Goal: Task Accomplishment & Management: Complete application form

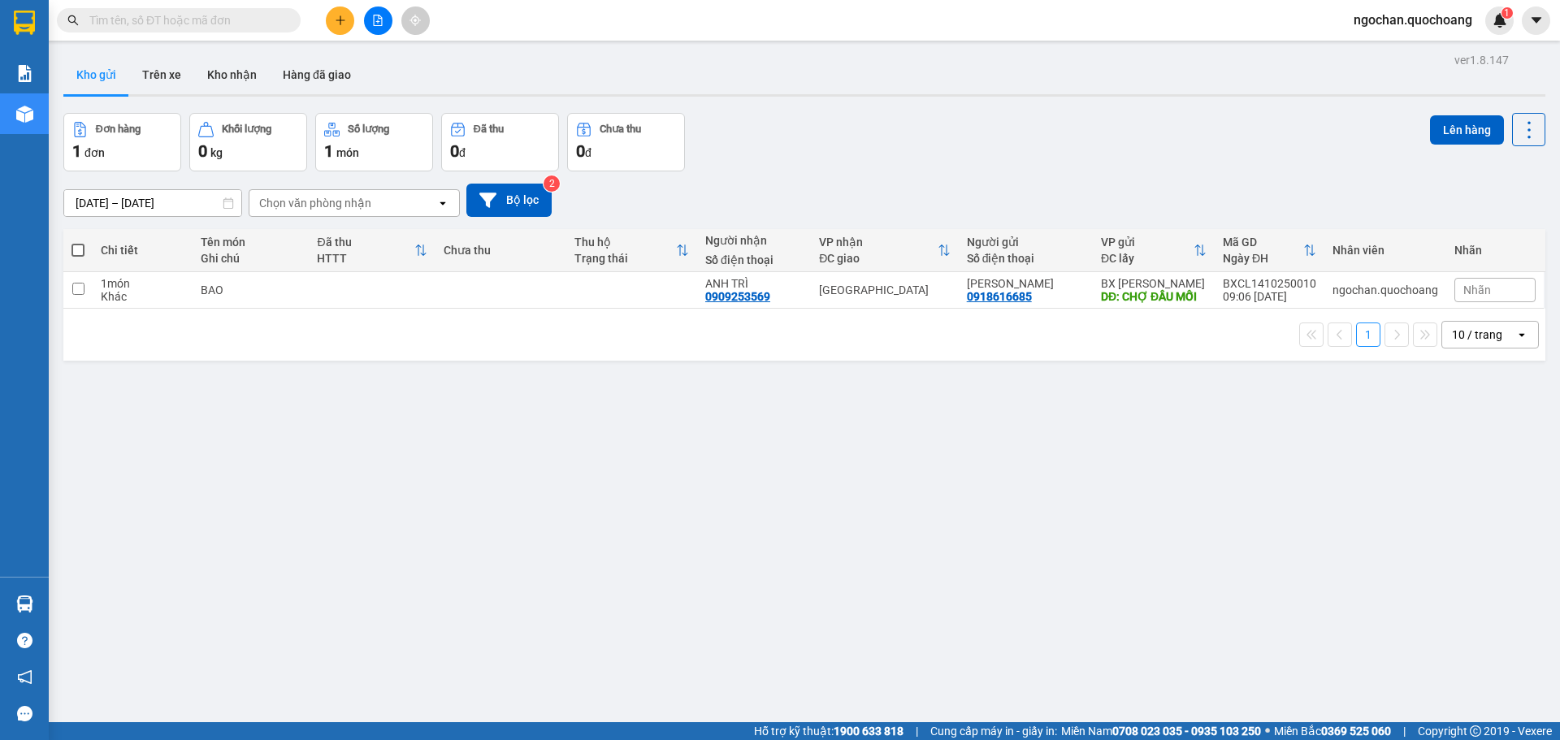
click at [76, 251] on span at bounding box center [78, 250] width 13 height 13
click at [78, 242] on input "checkbox" at bounding box center [78, 242] width 0 height 0
checkbox input "true"
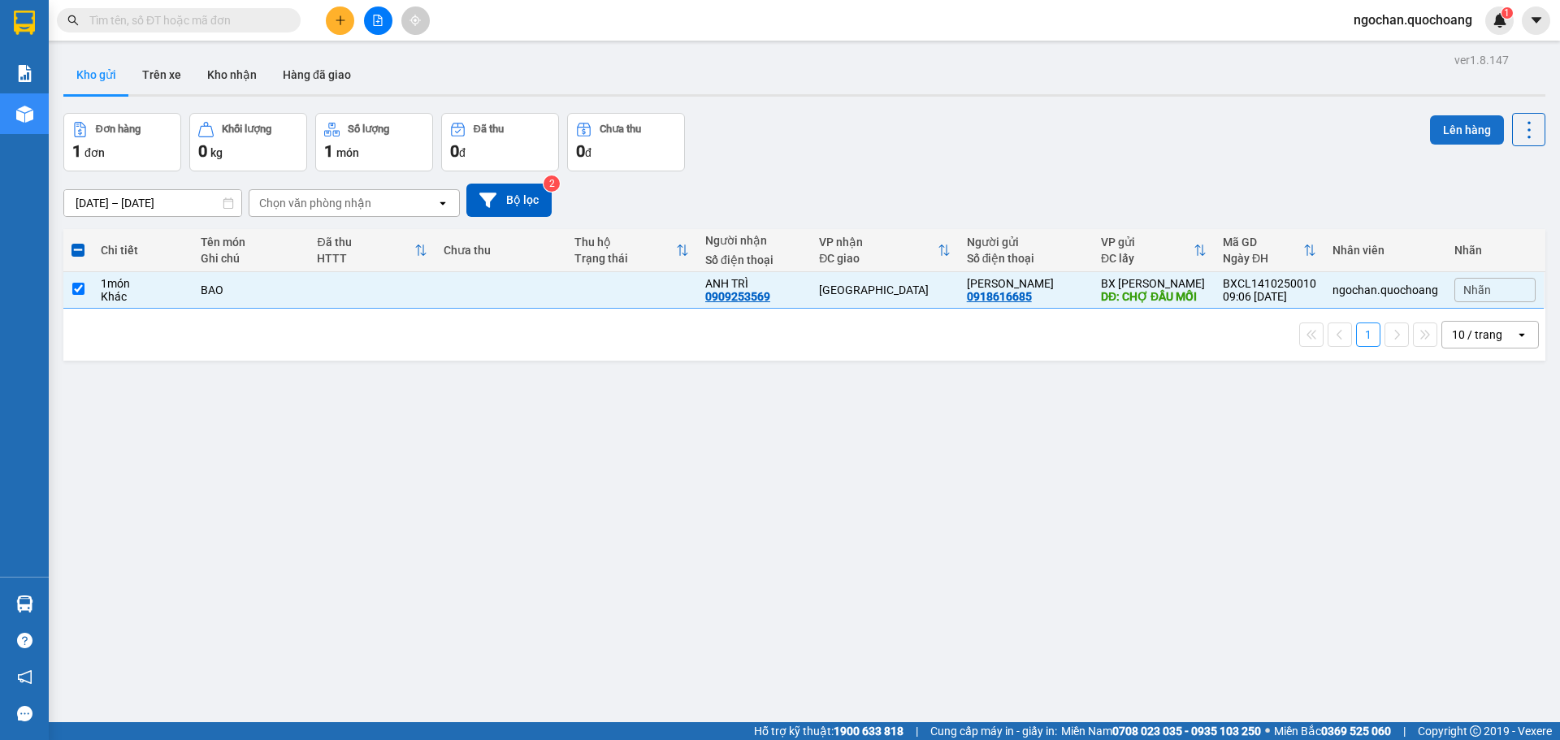
click at [1448, 125] on button "Lên hàng" at bounding box center [1467, 129] width 74 height 29
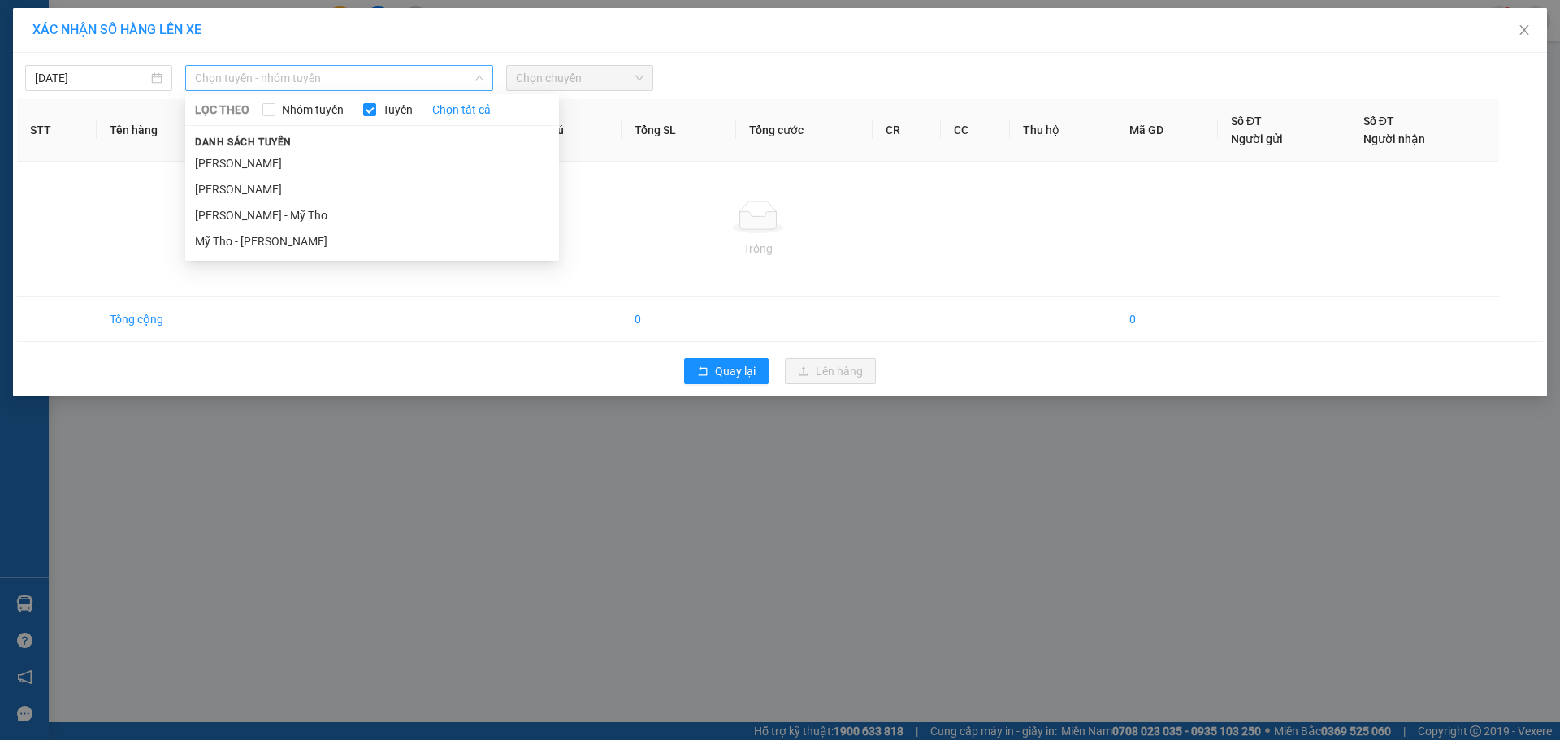
click at [480, 67] on span "Chọn tuyến - nhóm tuyến" at bounding box center [339, 78] width 288 height 24
click at [401, 155] on li "[PERSON_NAME]" at bounding box center [372, 163] width 374 height 26
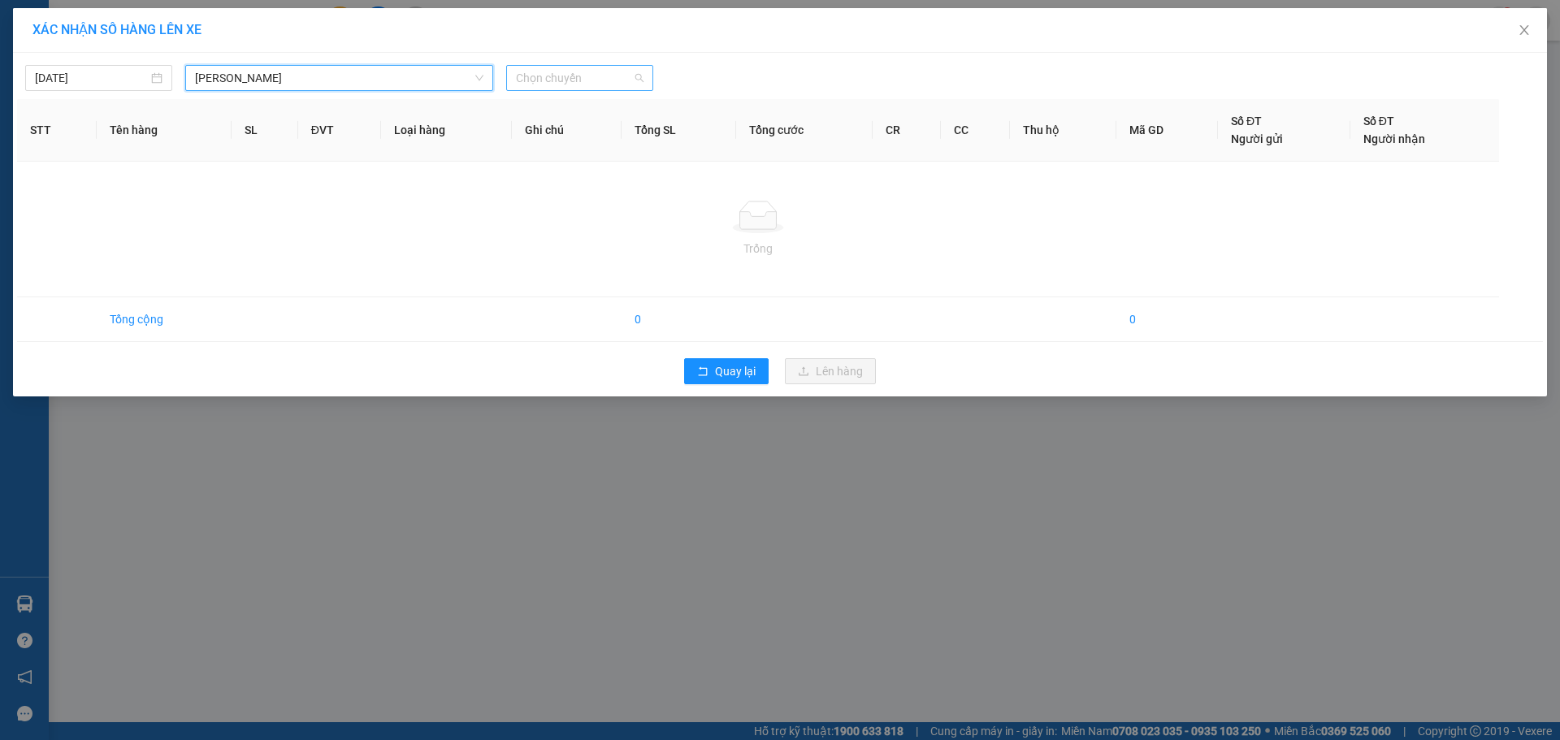
click at [643, 72] on span "Chọn chuyến" at bounding box center [580, 78] width 128 height 24
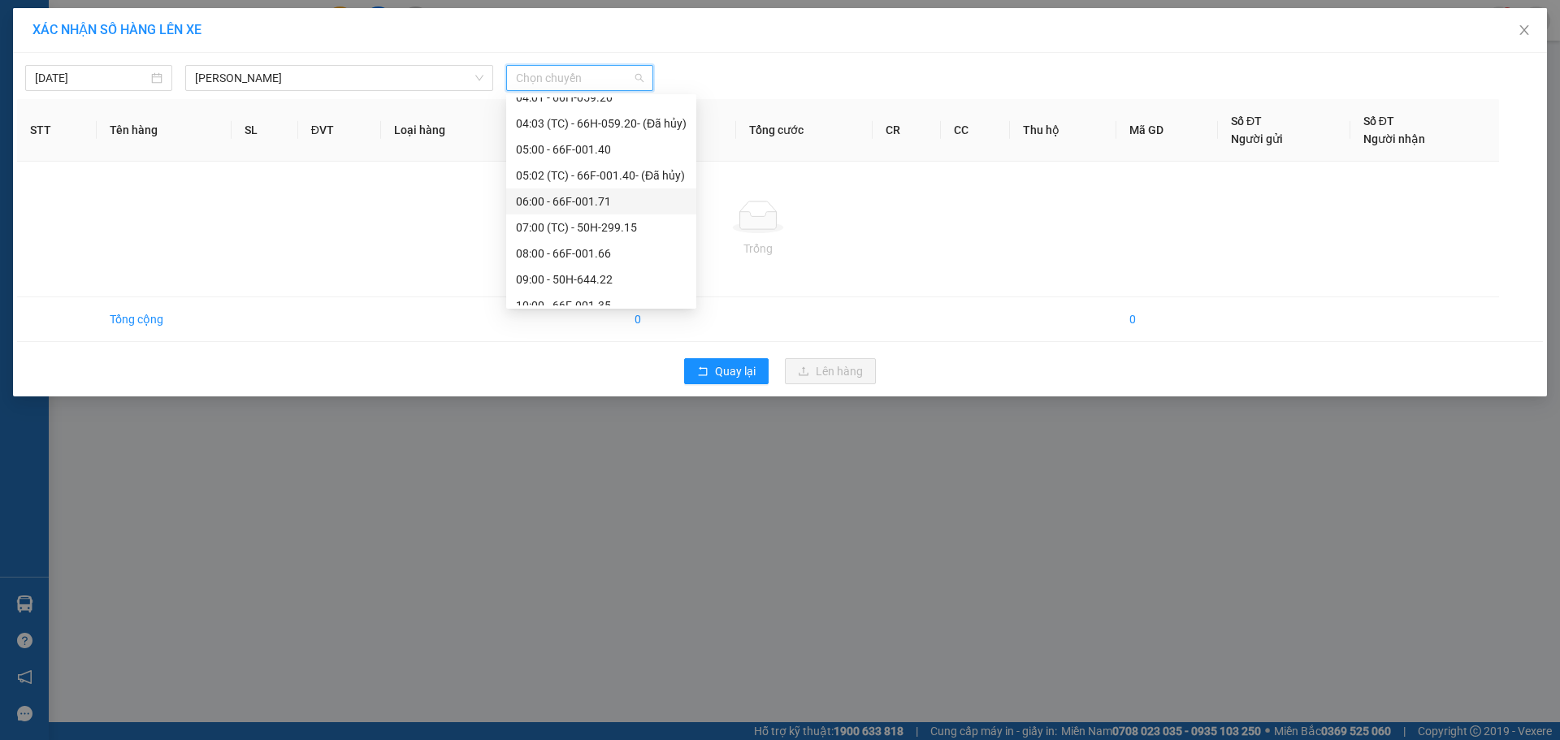
scroll to position [488, 0]
click at [597, 145] on div "10:00 - 66F-001.35" at bounding box center [601, 143] width 171 height 18
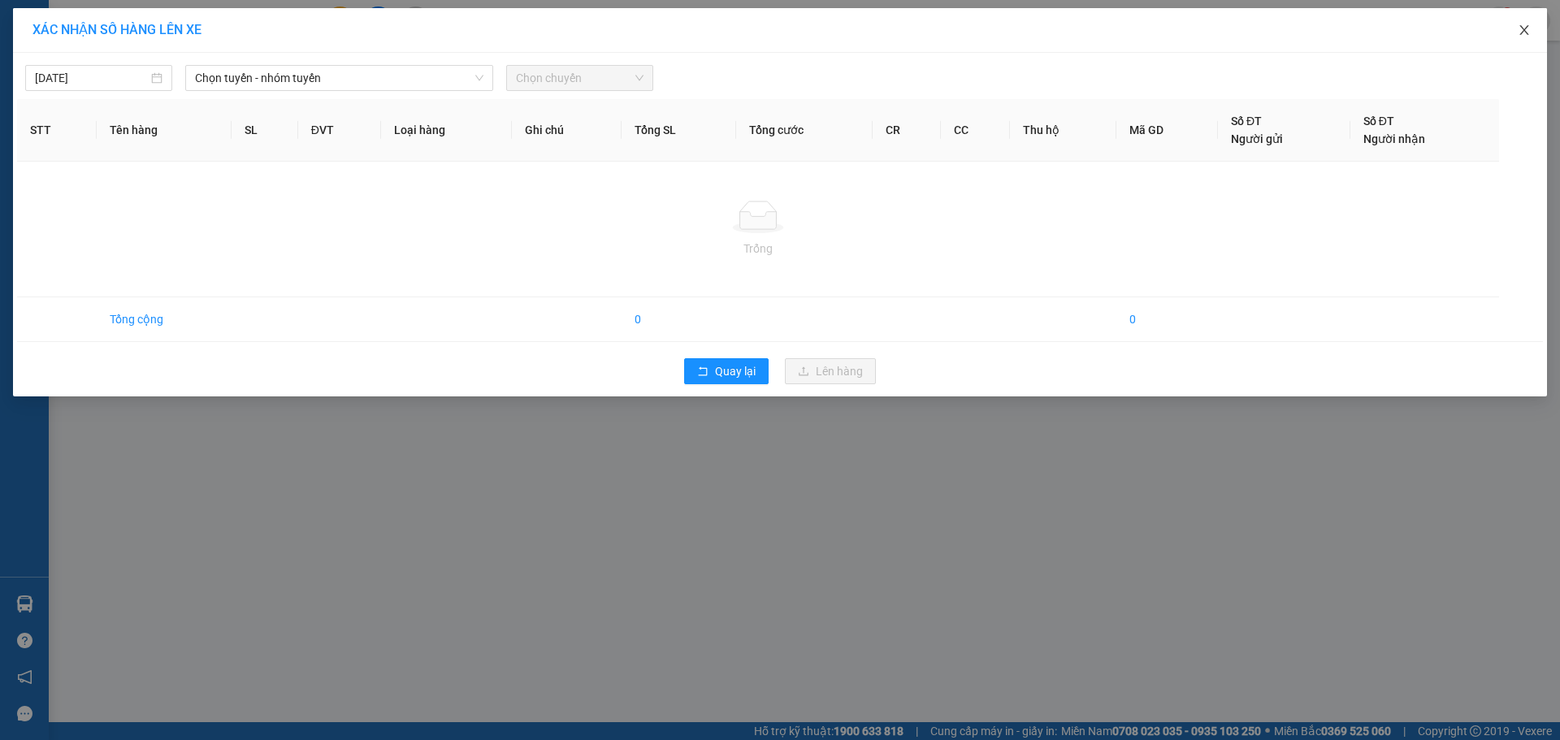
click at [1529, 30] on icon "close" at bounding box center [1524, 30] width 13 height 13
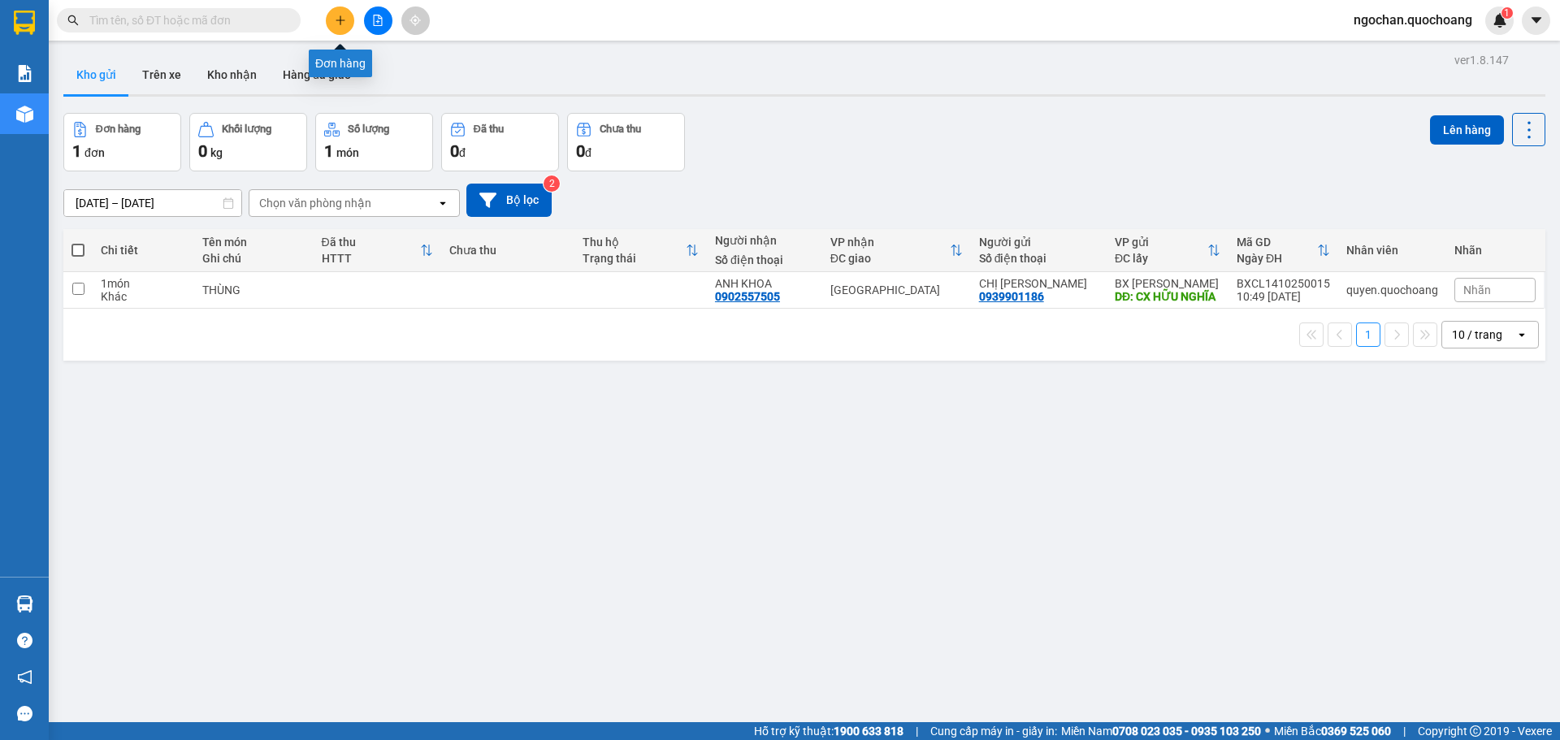
click at [336, 24] on icon "plus" at bounding box center [340, 20] width 11 height 11
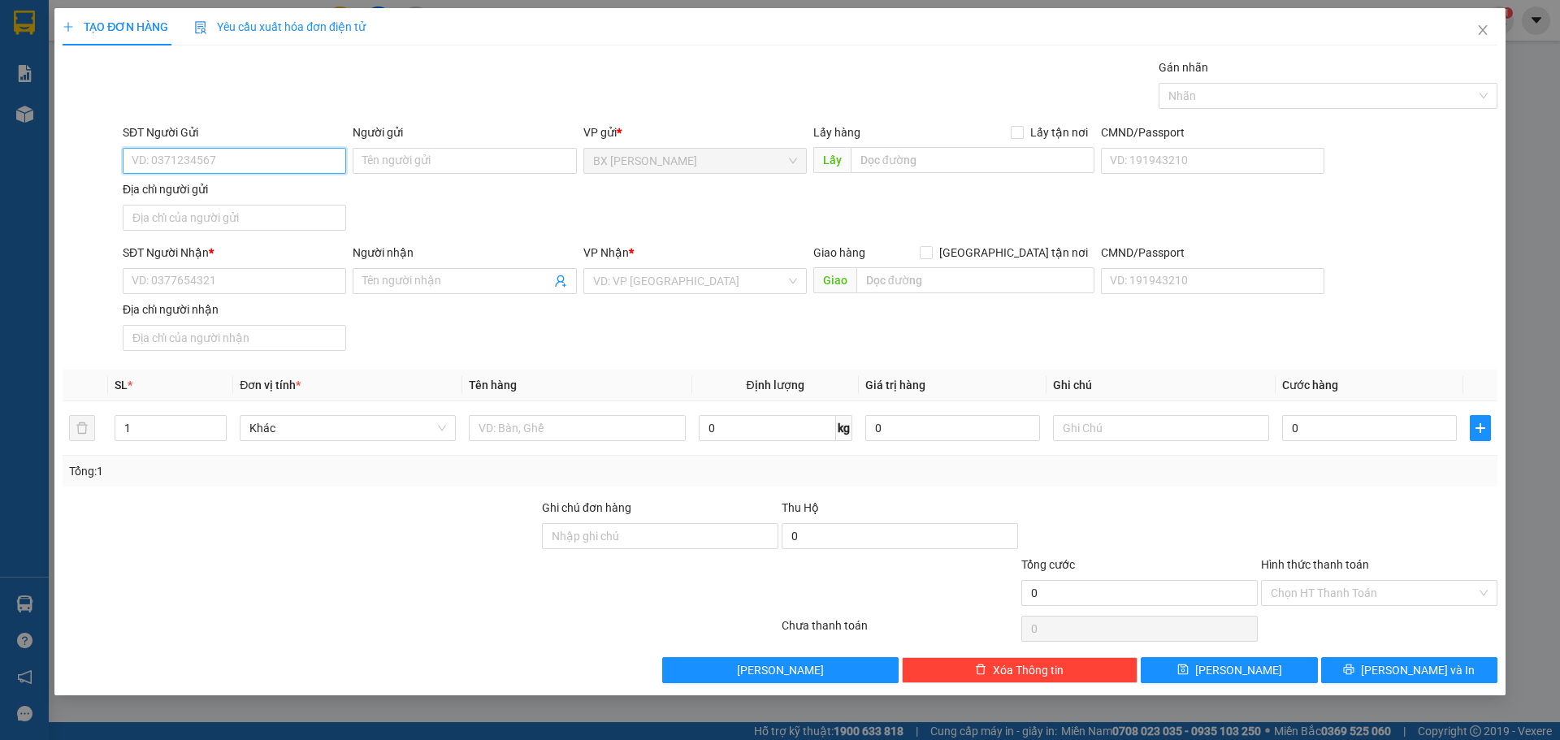
click at [247, 155] on input "SĐT Người Gửi" at bounding box center [234, 161] width 223 height 26
type input "0931727625"
drag, startPoint x: 256, startPoint y: 201, endPoint x: 256, endPoint y: 282, distance: 81.3
click at [256, 202] on div "0931727625 - CHỊ PHƯỢNG" at bounding box center [234, 193] width 223 height 26
type input "CHỊ PHƯỢNG"
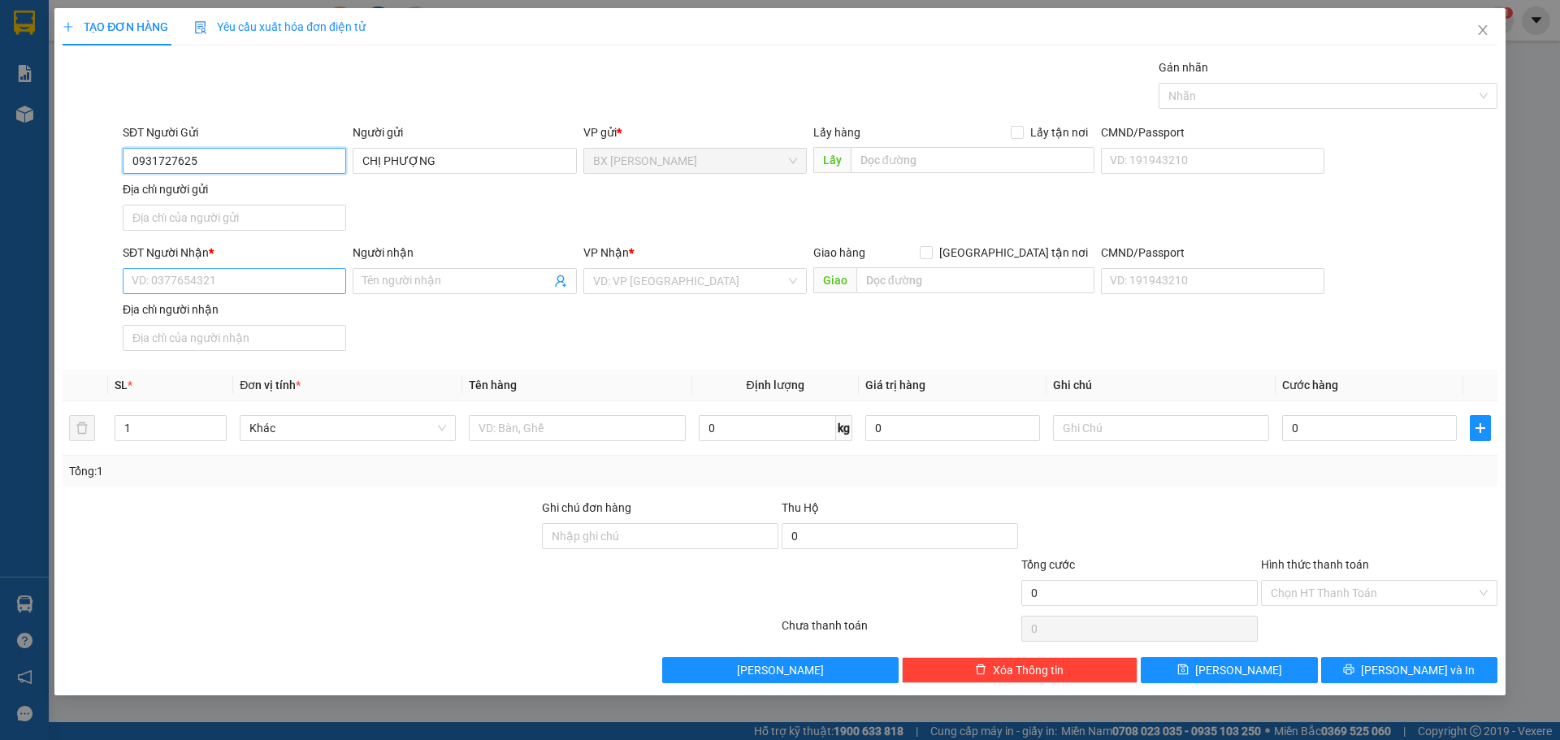
type input "0931727625"
click at [256, 286] on input "SĐT Người Nhận *" at bounding box center [234, 281] width 223 height 26
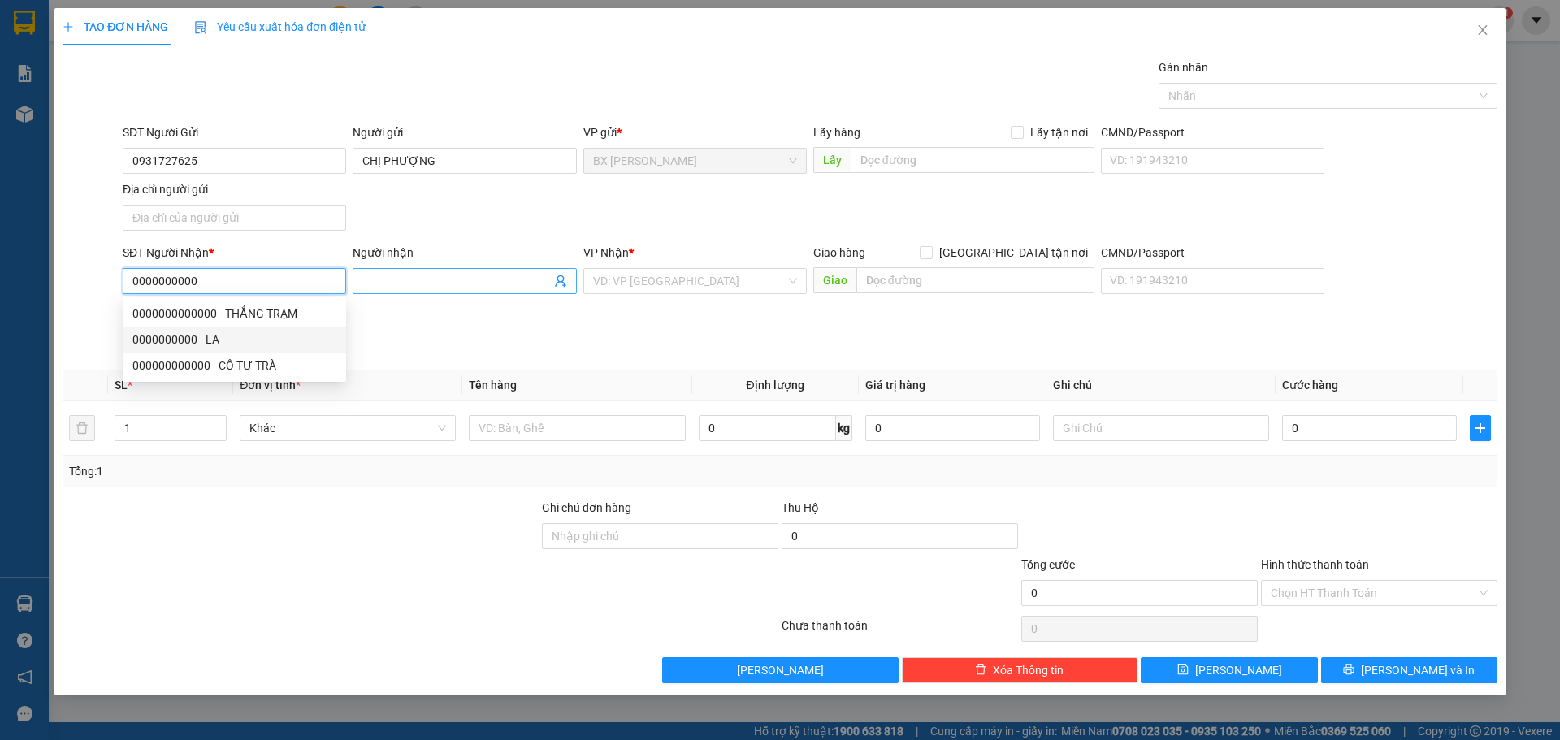
type input "0000000000"
click at [484, 283] on input "Người nhận" at bounding box center [456, 281] width 188 height 18
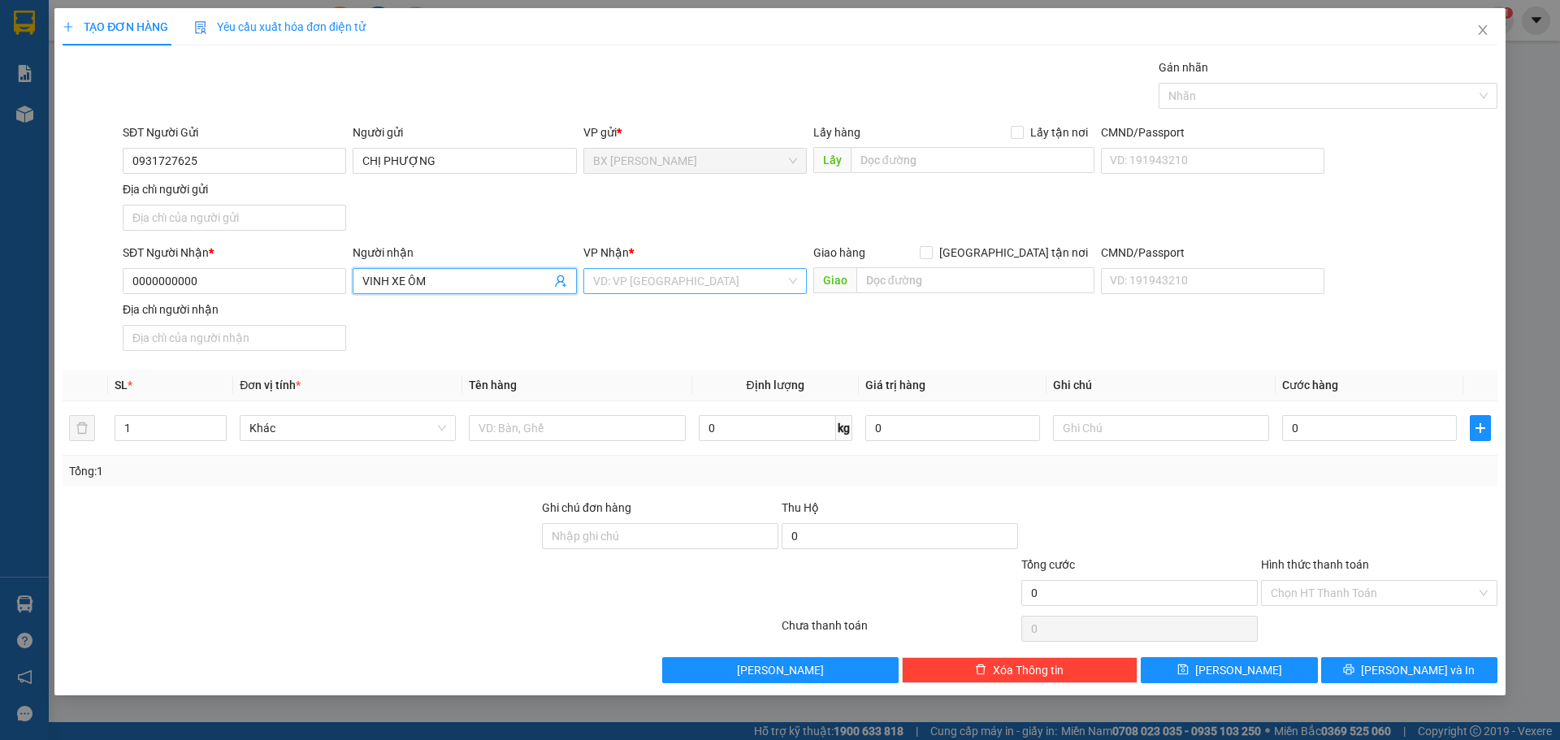
click at [794, 279] on div "VD: VP [GEOGRAPHIC_DATA]" at bounding box center [694, 281] width 223 height 26
type input "VINH XE ÔM"
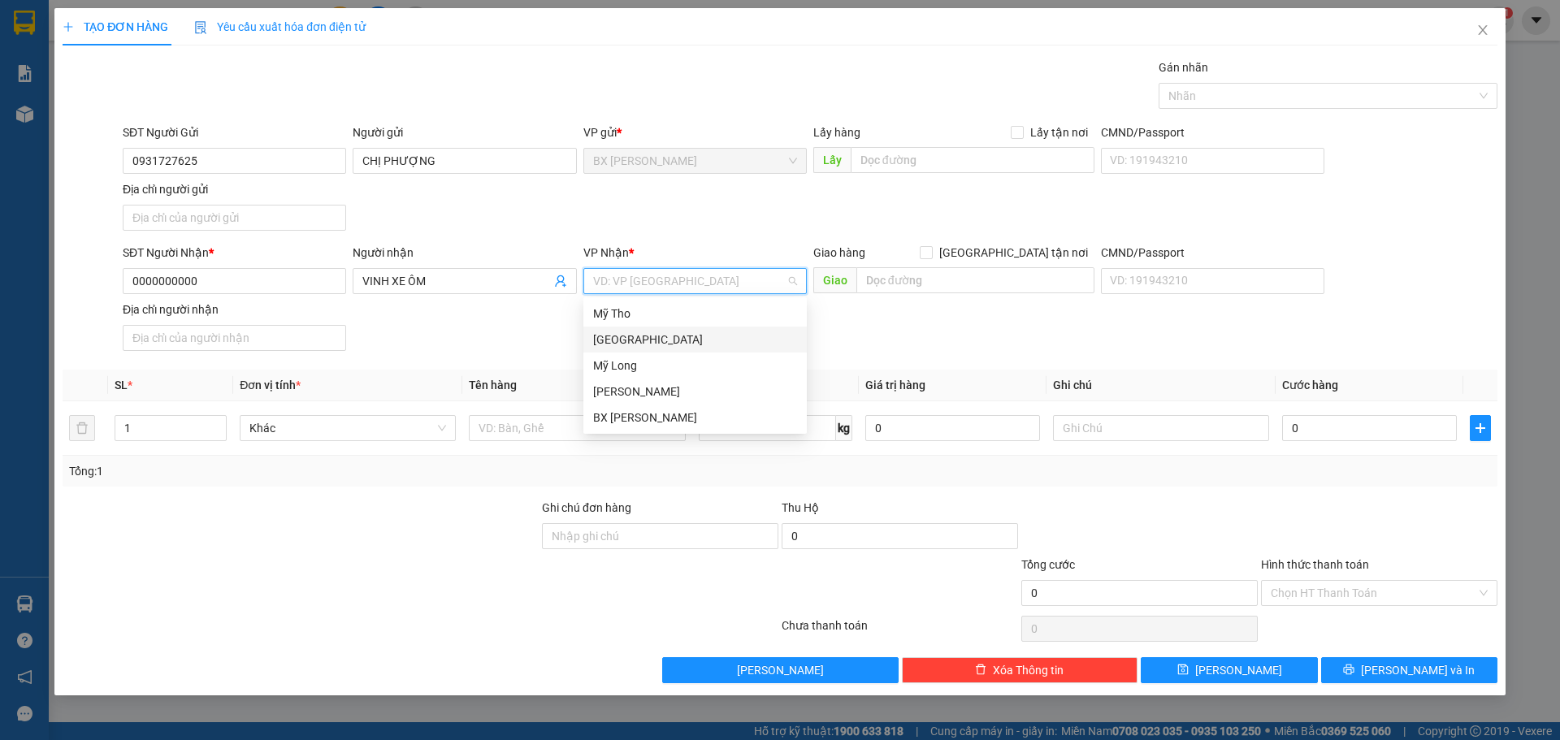
click at [687, 335] on div "[GEOGRAPHIC_DATA]" at bounding box center [695, 340] width 204 height 18
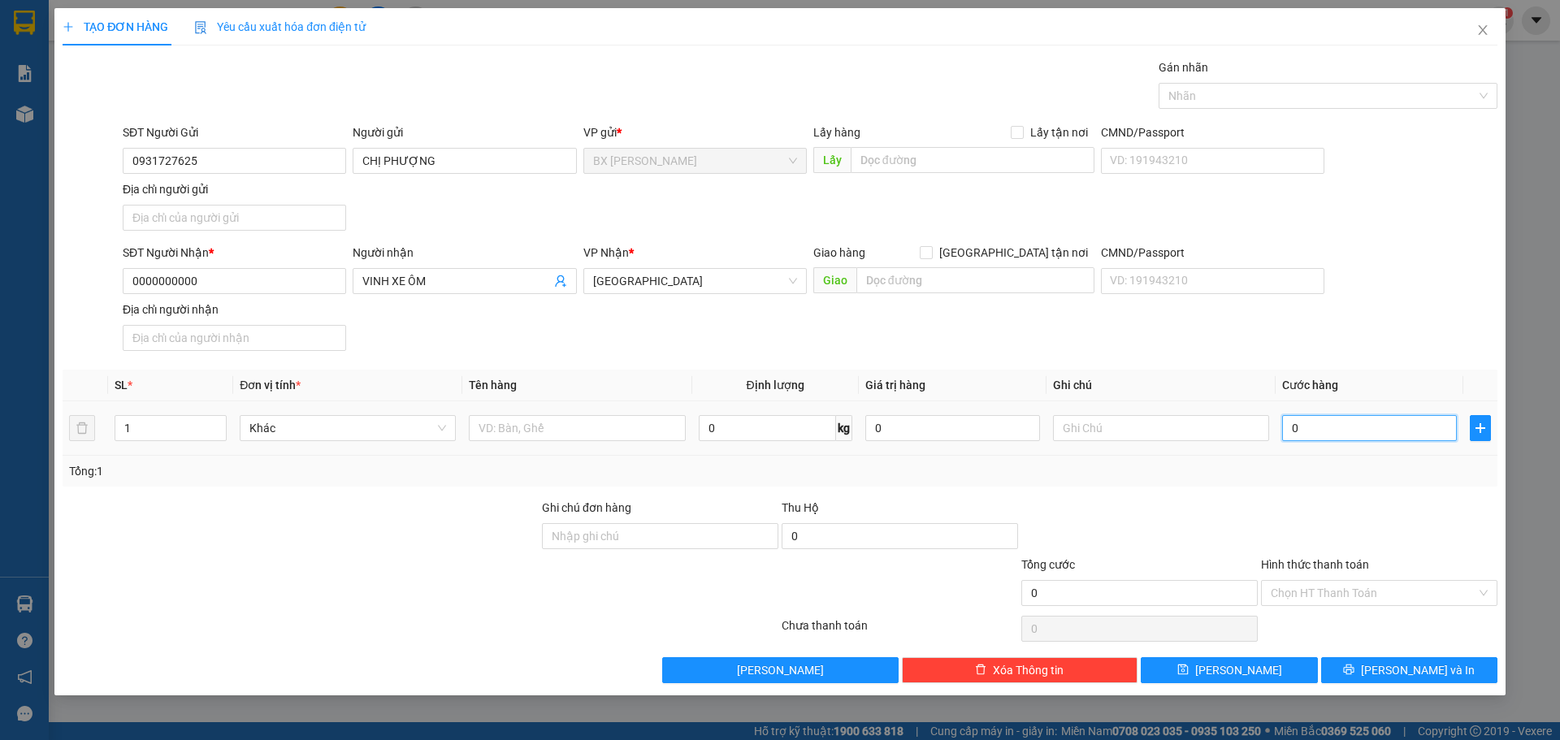
click at [1321, 430] on input "0" at bounding box center [1369, 428] width 175 height 26
type input "4"
type input "40"
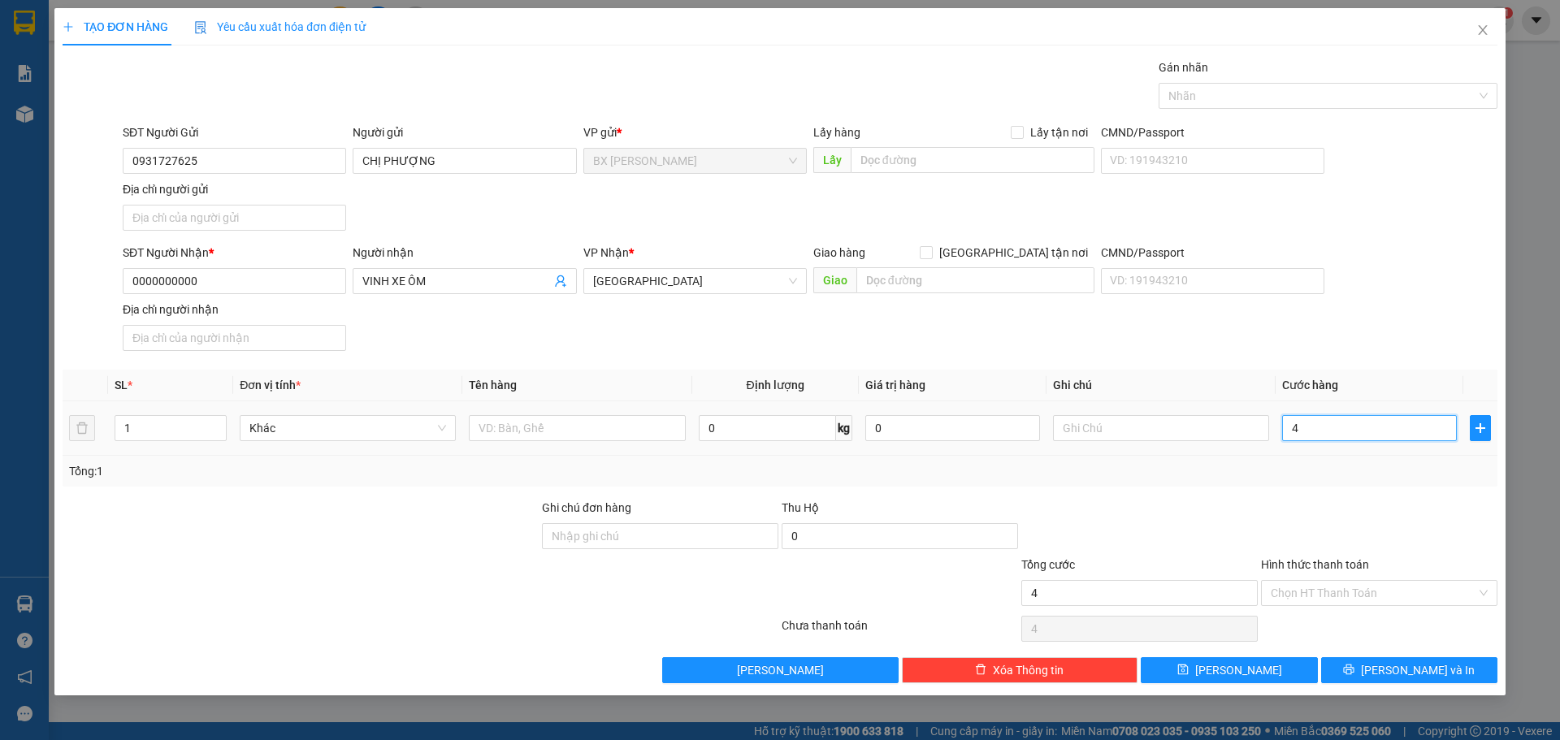
type input "40"
type input "400"
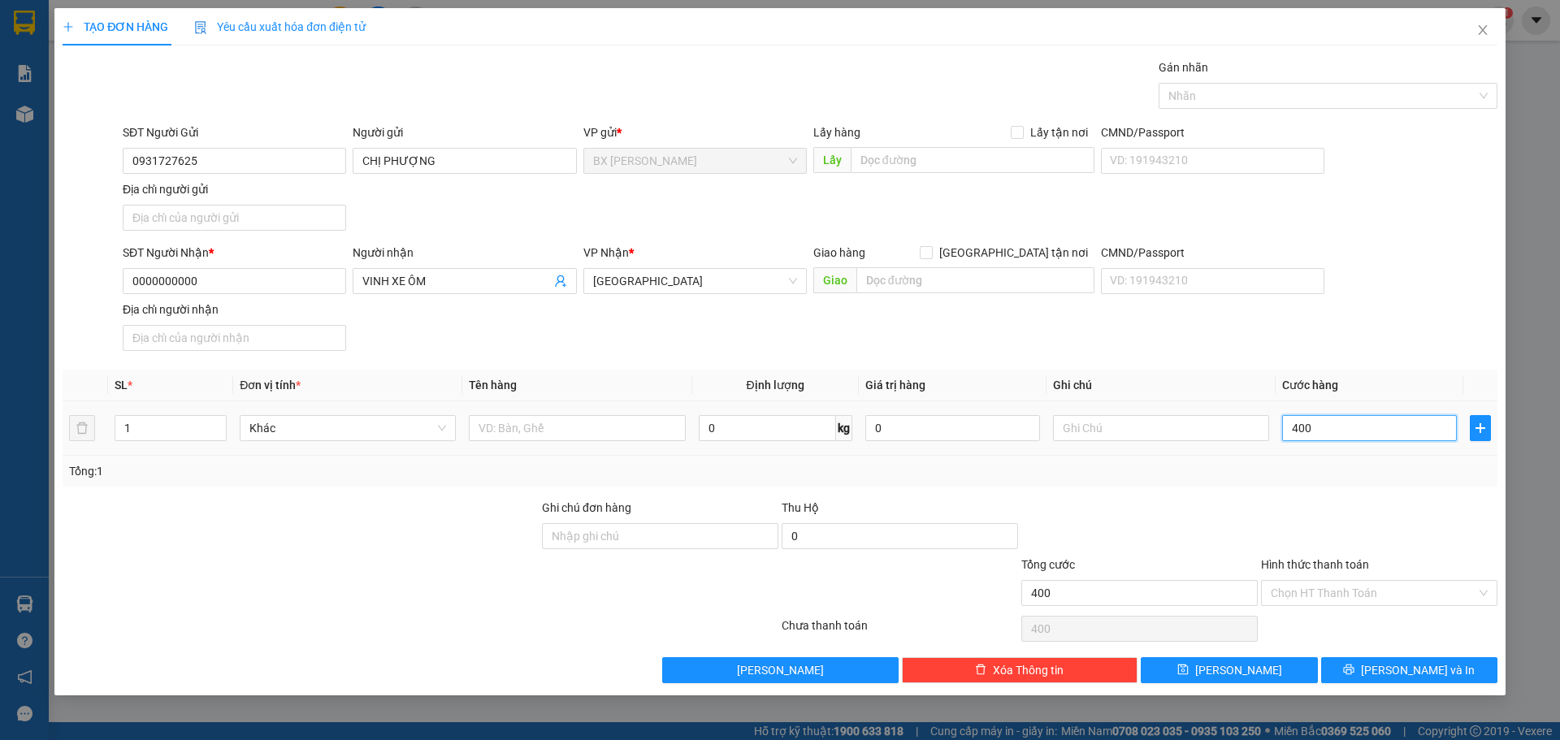
type input "4.000"
type input "40.000"
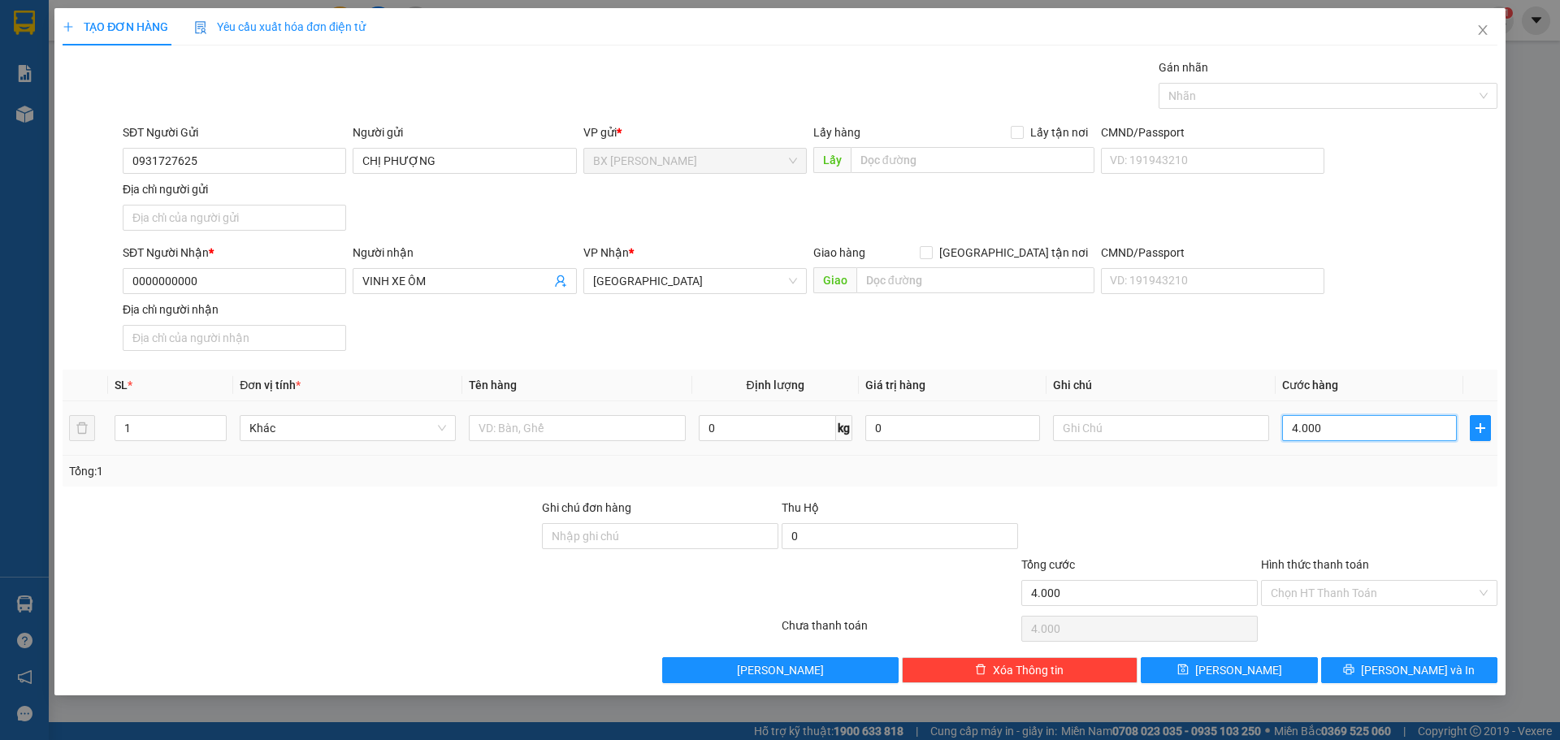
type input "40.000"
click at [542, 434] on input "text" at bounding box center [577, 428] width 216 height 26
type input "THÙNG"
click at [1349, 593] on input "Hình thức thanh toán" at bounding box center [1374, 593] width 206 height 24
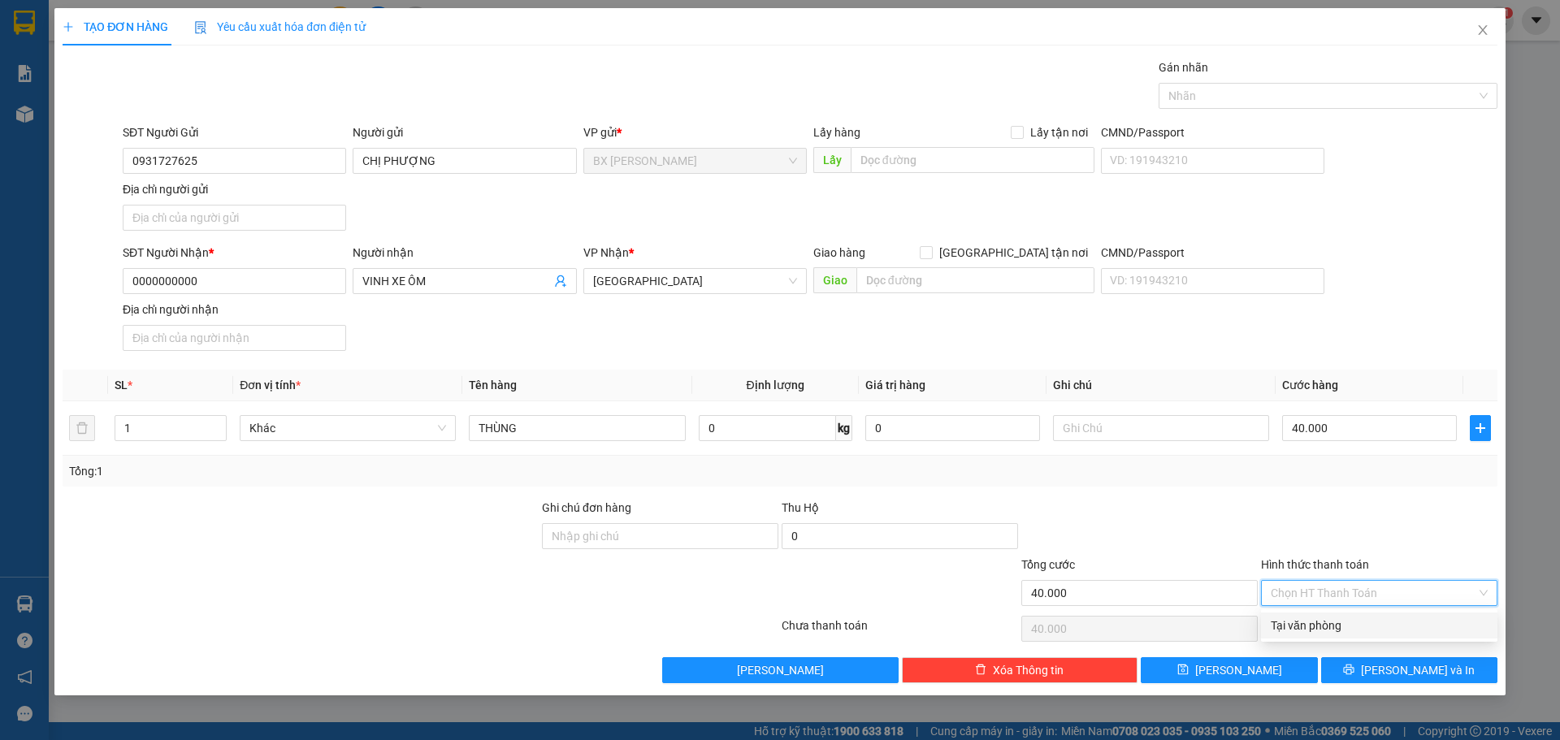
click at [1330, 623] on div "Tại văn phòng" at bounding box center [1379, 626] width 217 height 18
type input "0"
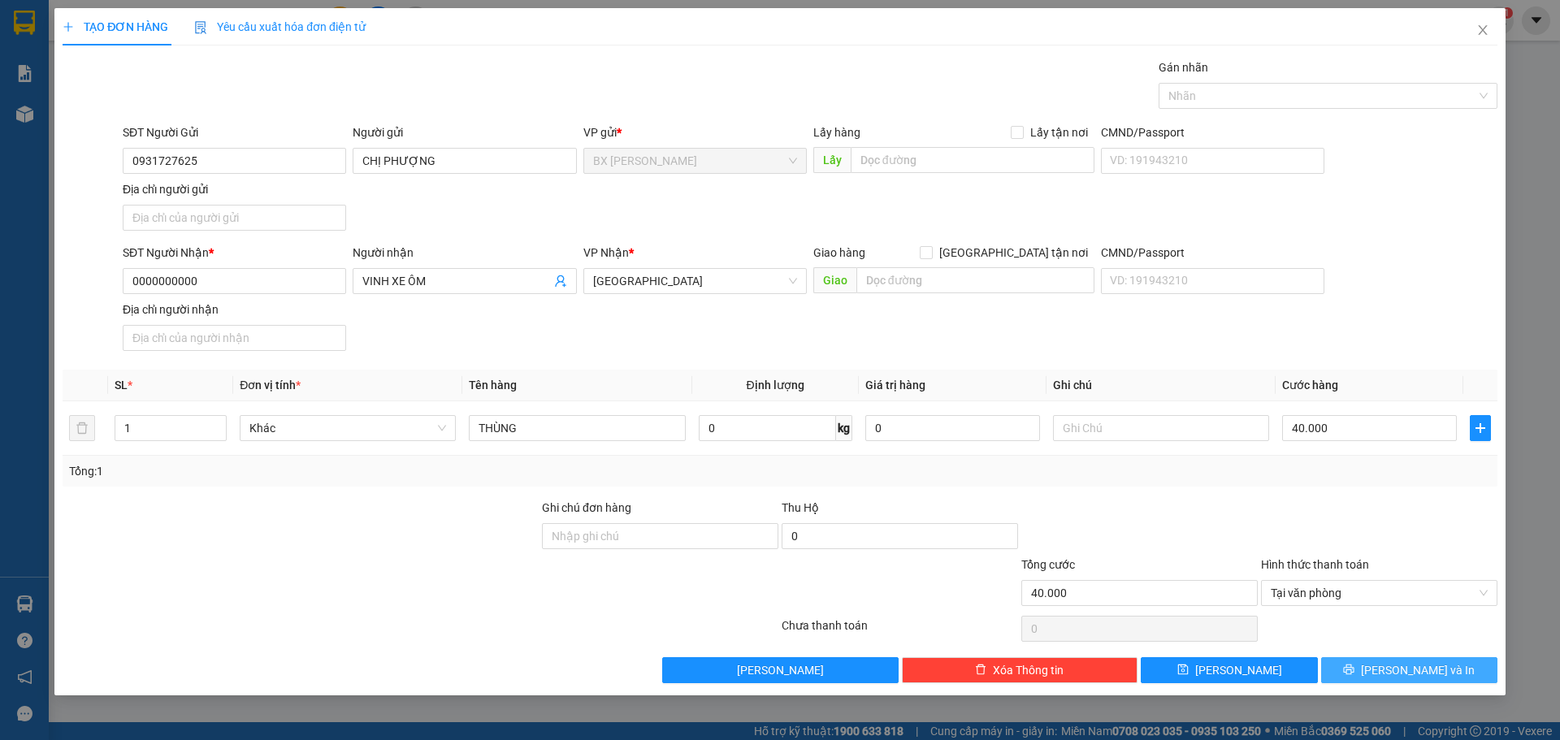
click at [1415, 676] on span "[PERSON_NAME] và In" at bounding box center [1418, 671] width 114 height 18
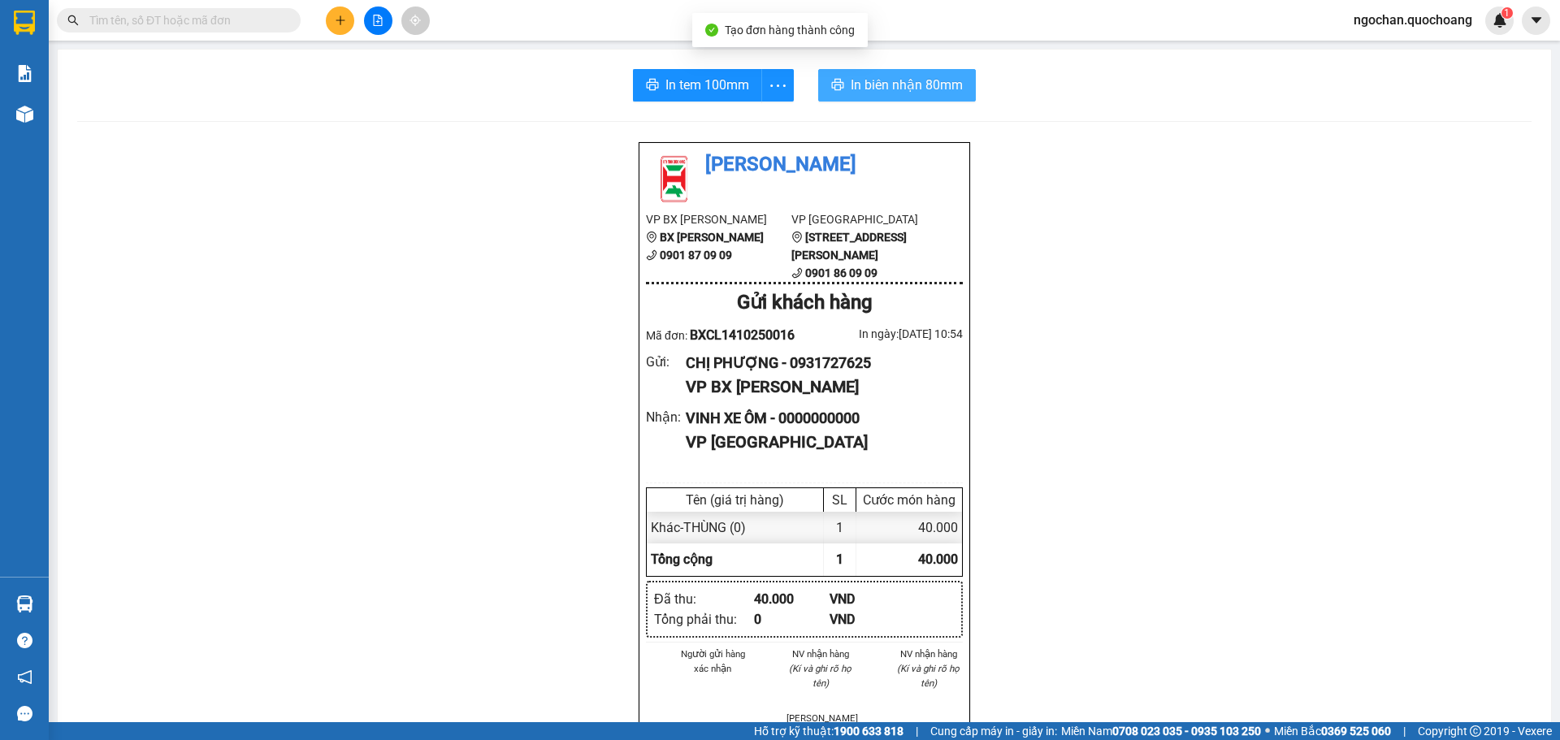
click at [851, 77] on span "In biên nhận 80mm" at bounding box center [907, 85] width 112 height 20
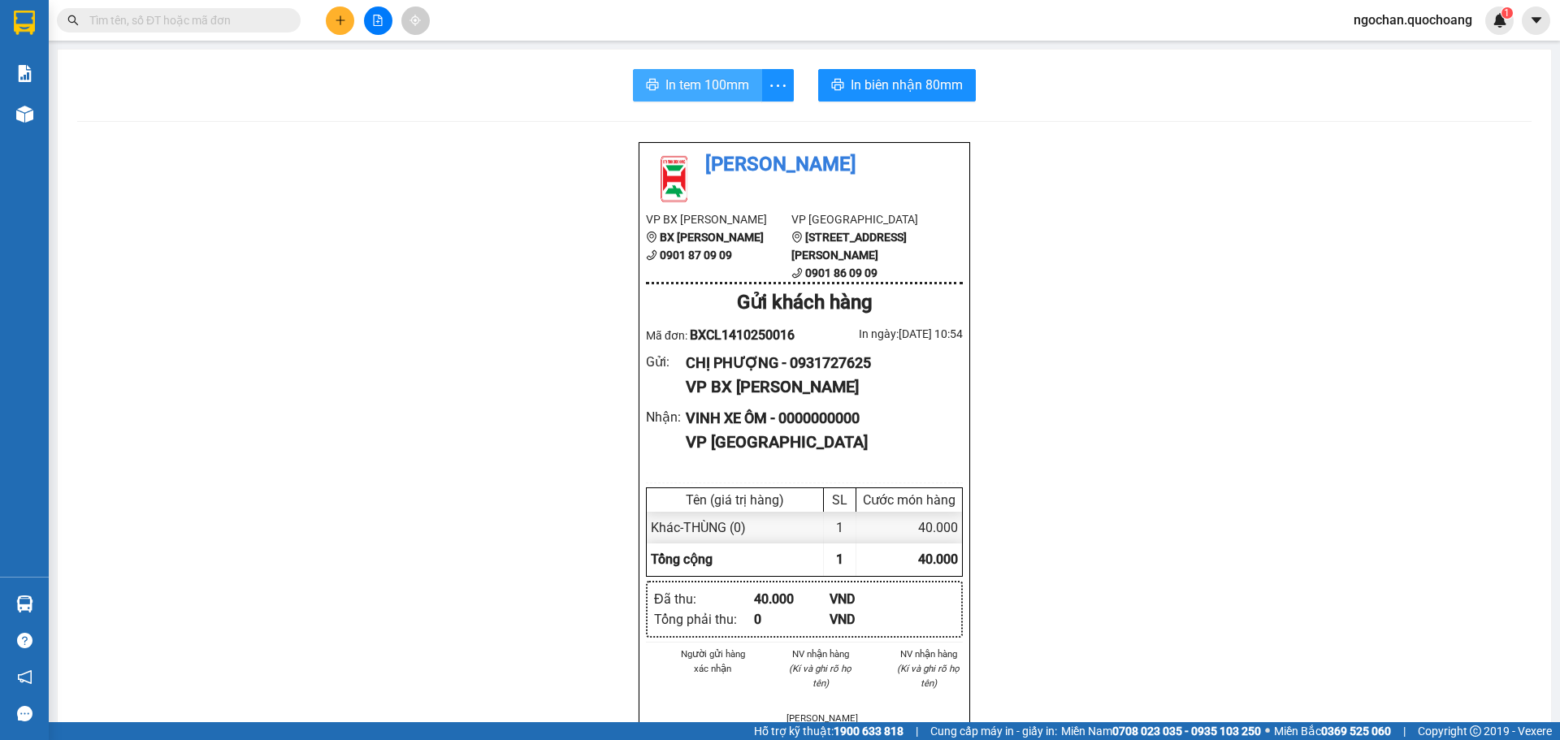
click at [710, 87] on span "In tem 100mm" at bounding box center [708, 85] width 84 height 20
click at [684, 92] on span "In tem 100mm" at bounding box center [708, 85] width 84 height 20
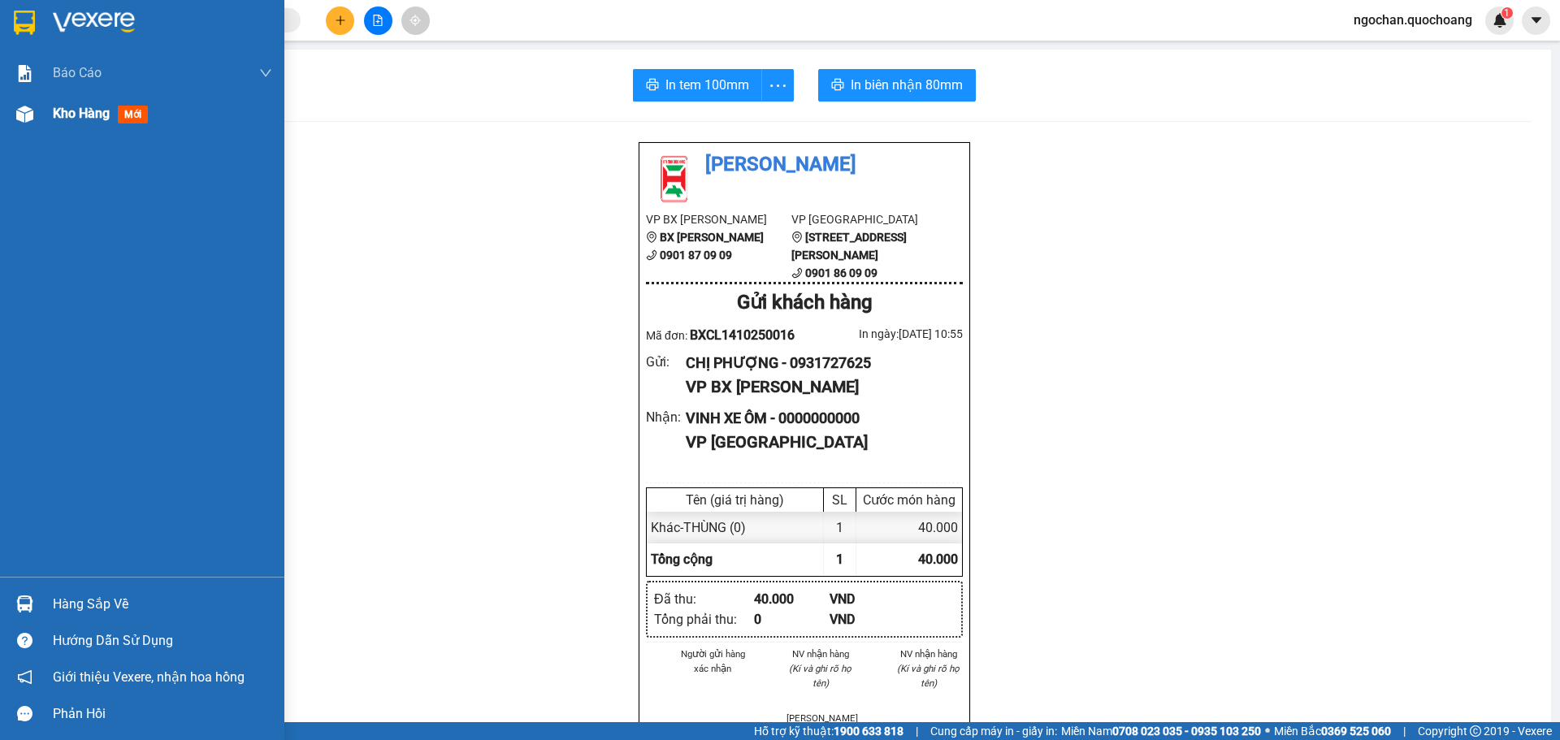
click at [38, 117] on div at bounding box center [25, 114] width 28 height 28
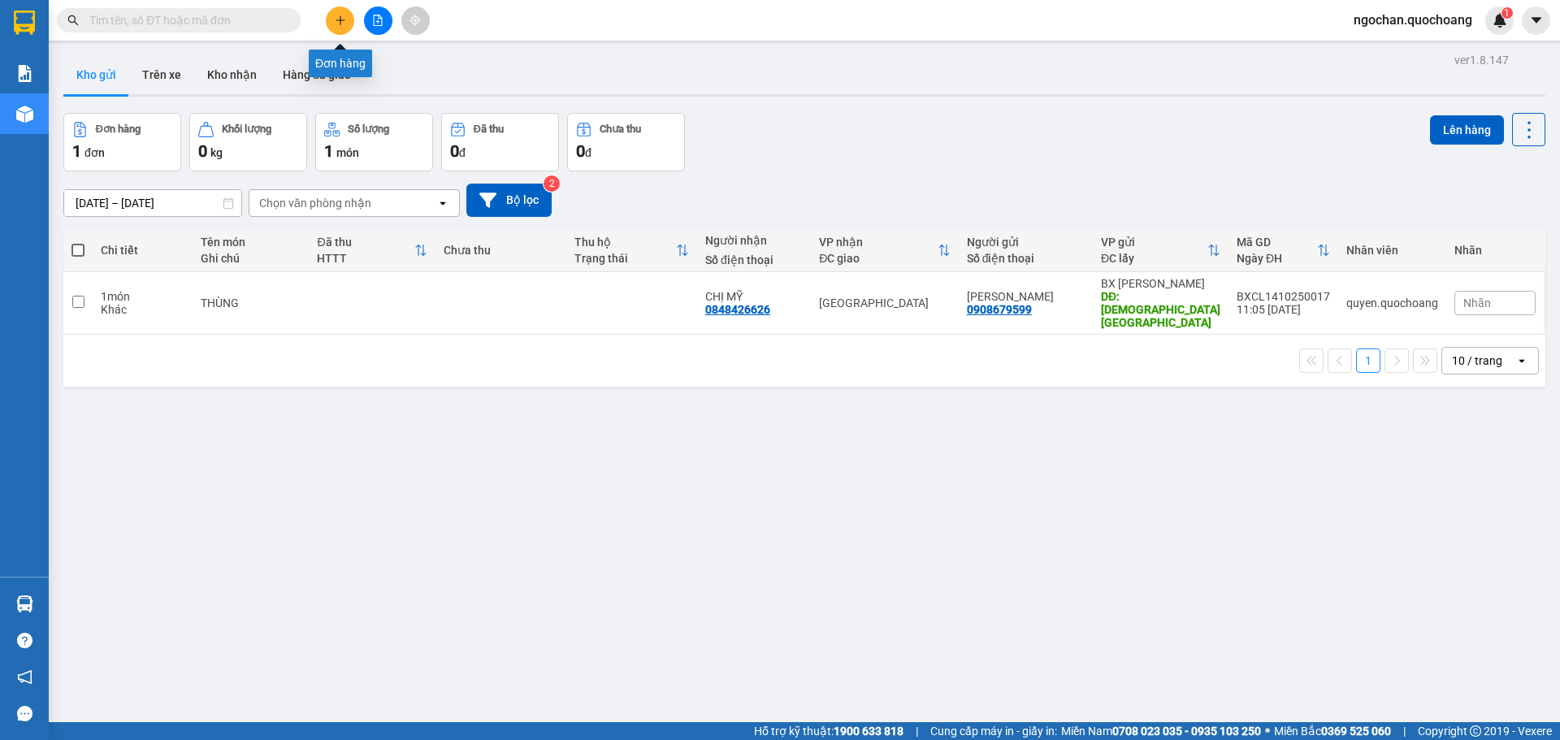
click at [338, 25] on icon "plus" at bounding box center [340, 20] width 11 height 11
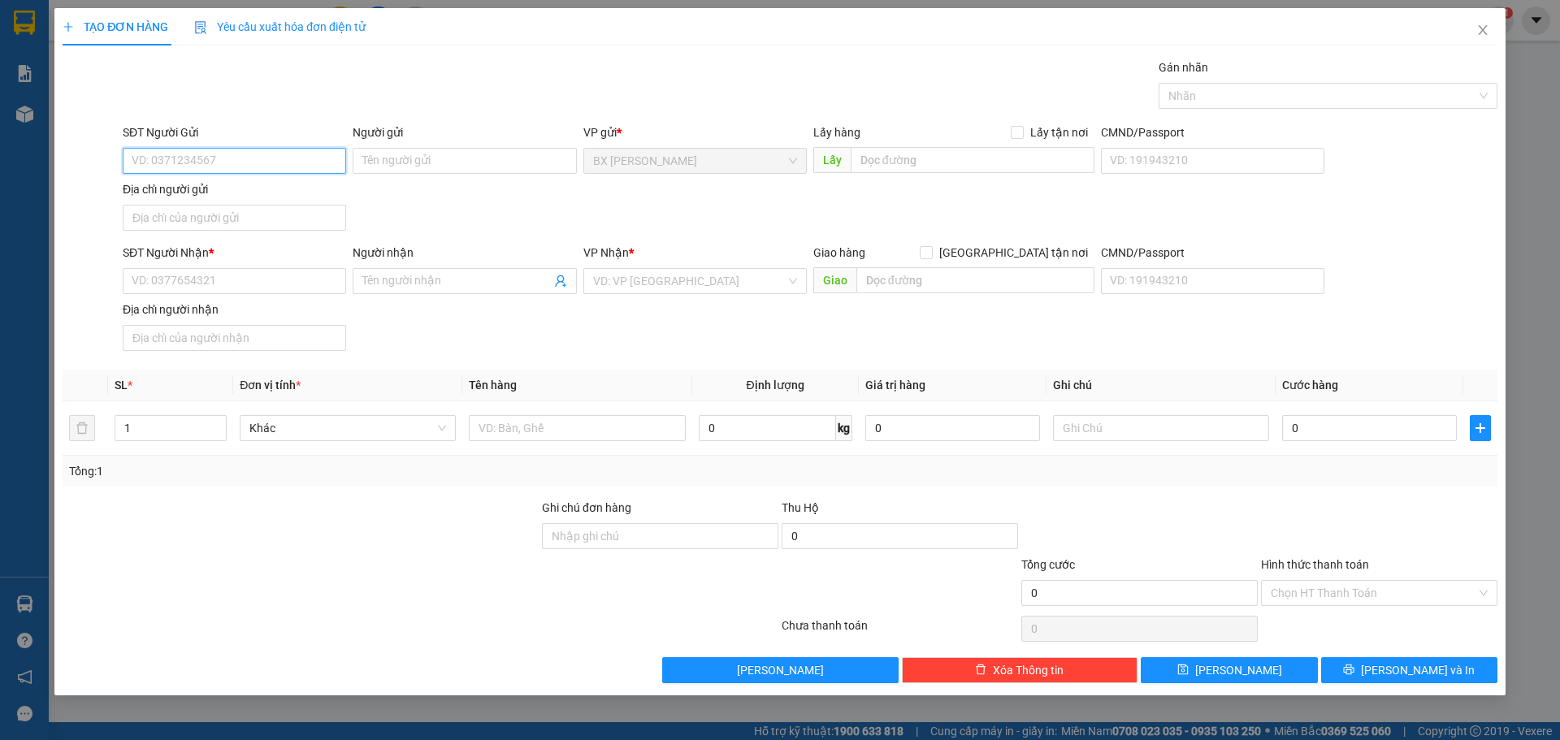
click at [261, 153] on input "SĐT Người Gửi" at bounding box center [234, 161] width 223 height 26
type input "0934593378"
click at [232, 191] on div "0934593378 - ANH THUẬN" at bounding box center [234, 193] width 204 height 18
type input "ANH THUẬN"
type input "0934593378"
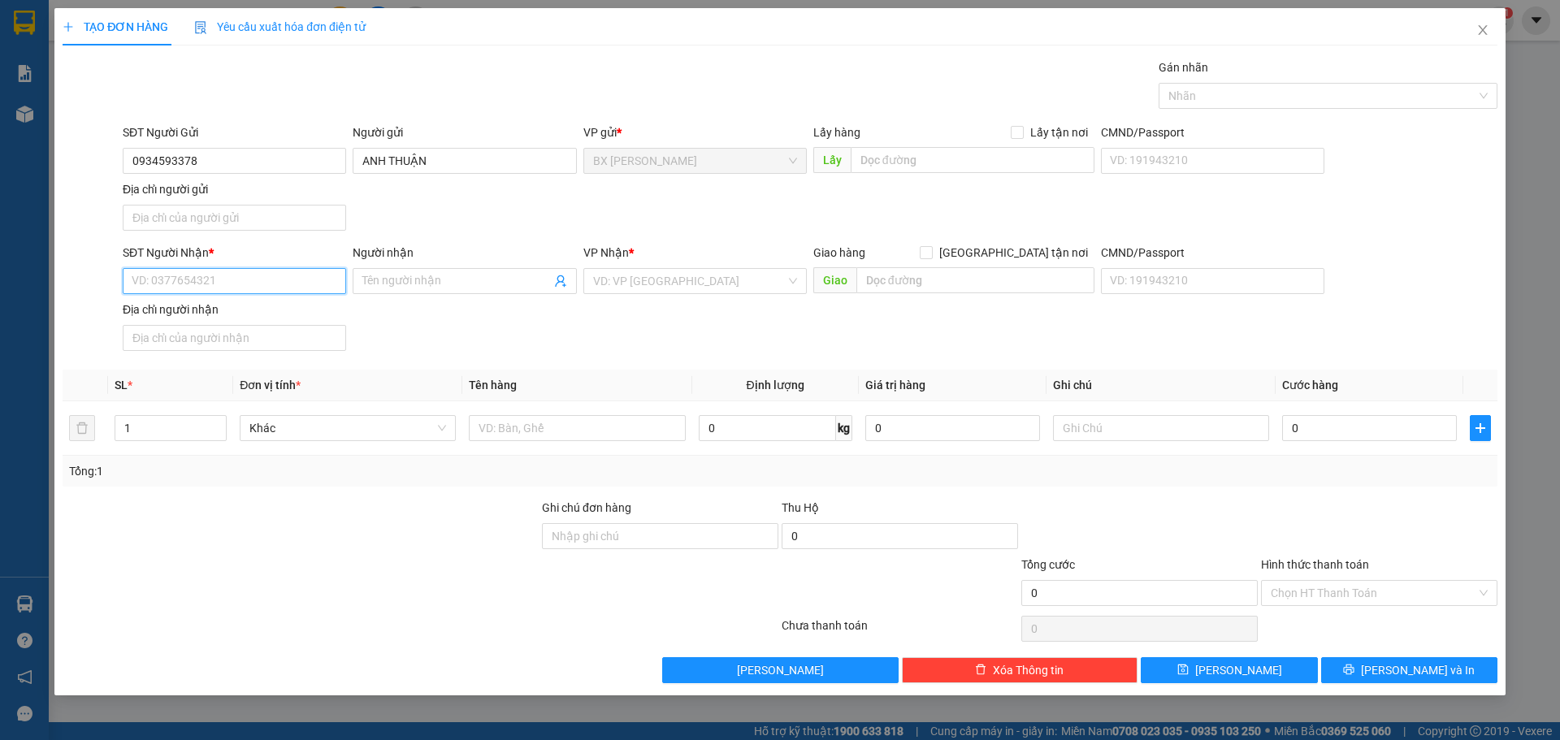
click at [232, 282] on input "SĐT Người Nhận *" at bounding box center [234, 281] width 223 height 26
type input "0797032182"
click at [411, 283] on input "Người nhận" at bounding box center [456, 281] width 188 height 18
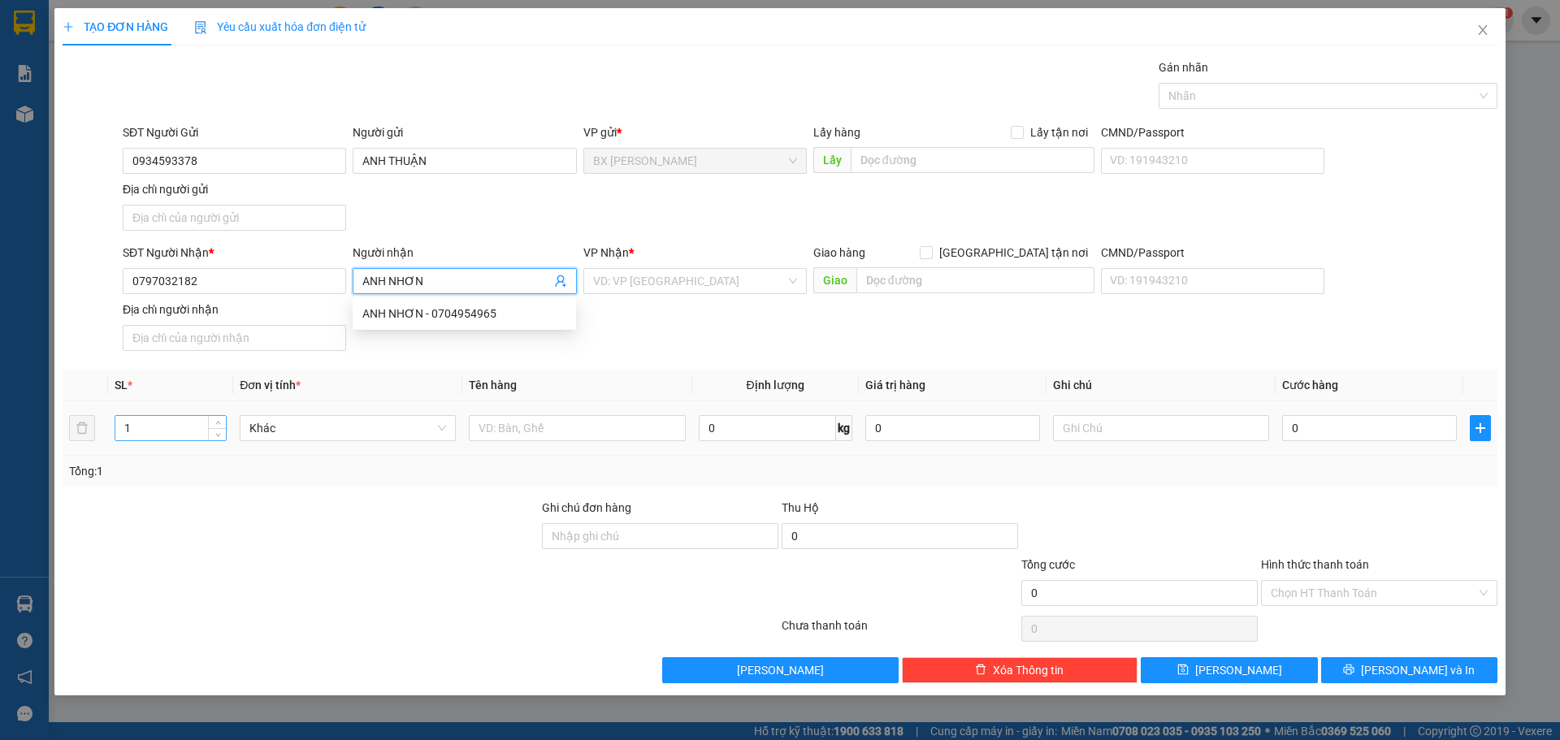
type input "ANH NHƠN"
click at [163, 430] on input "1" at bounding box center [170, 428] width 111 height 24
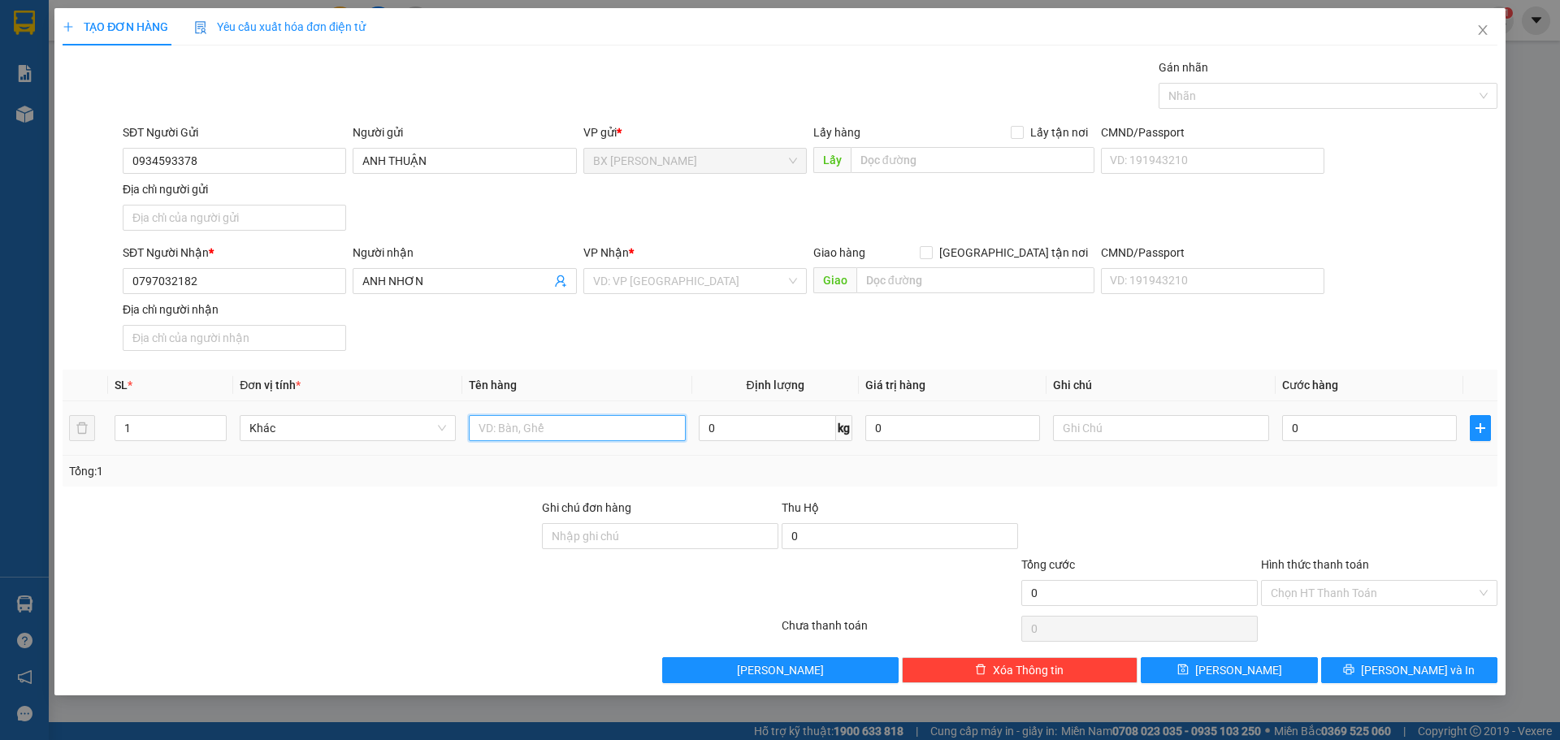
drag, startPoint x: 517, startPoint y: 428, endPoint x: 528, endPoint y: 337, distance: 91.7
click at [517, 427] on input "text" at bounding box center [577, 428] width 216 height 26
click at [792, 282] on div "VD: VP [GEOGRAPHIC_DATA]" at bounding box center [694, 281] width 223 height 26
type input "THÙNG"
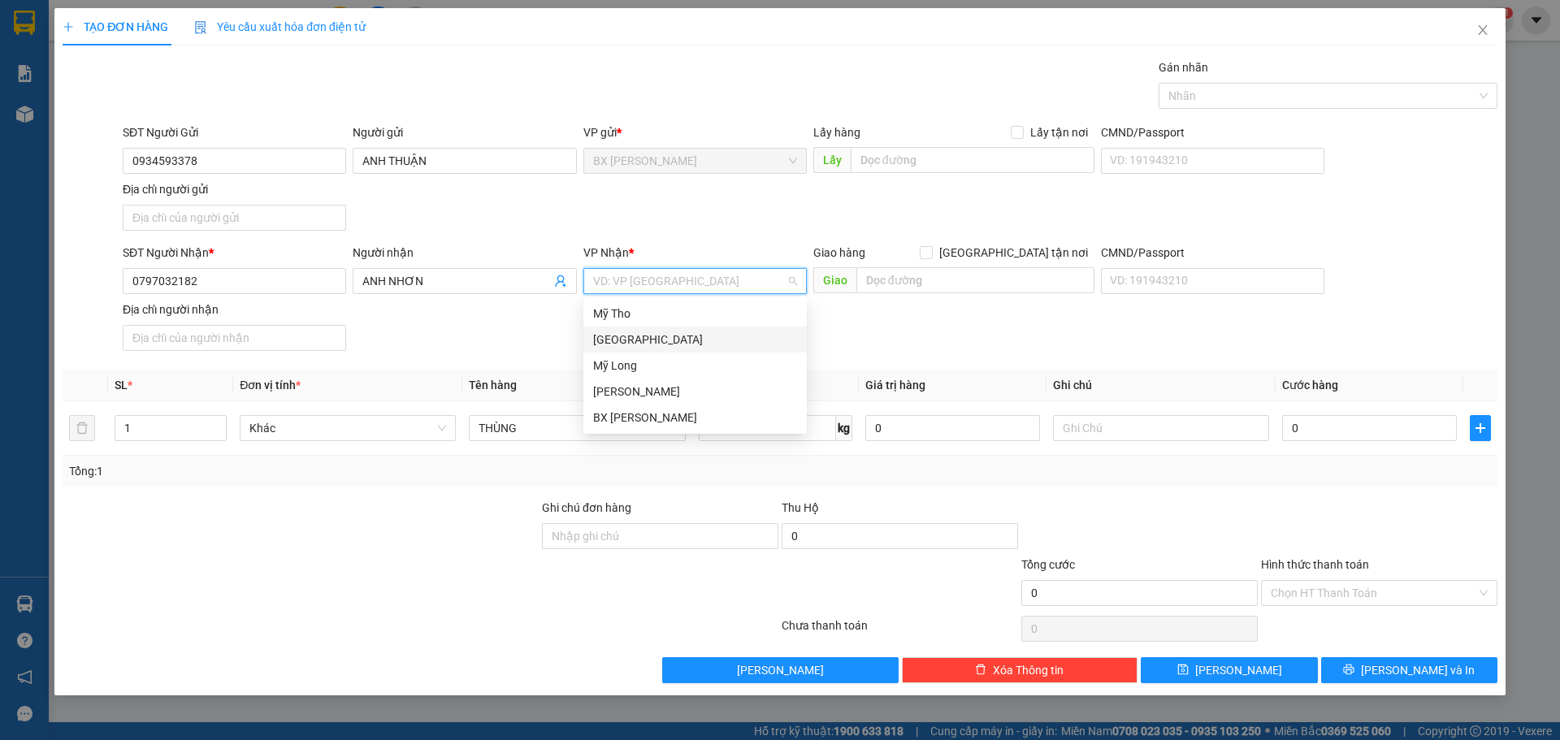
click at [691, 337] on div "[GEOGRAPHIC_DATA]" at bounding box center [695, 340] width 204 height 18
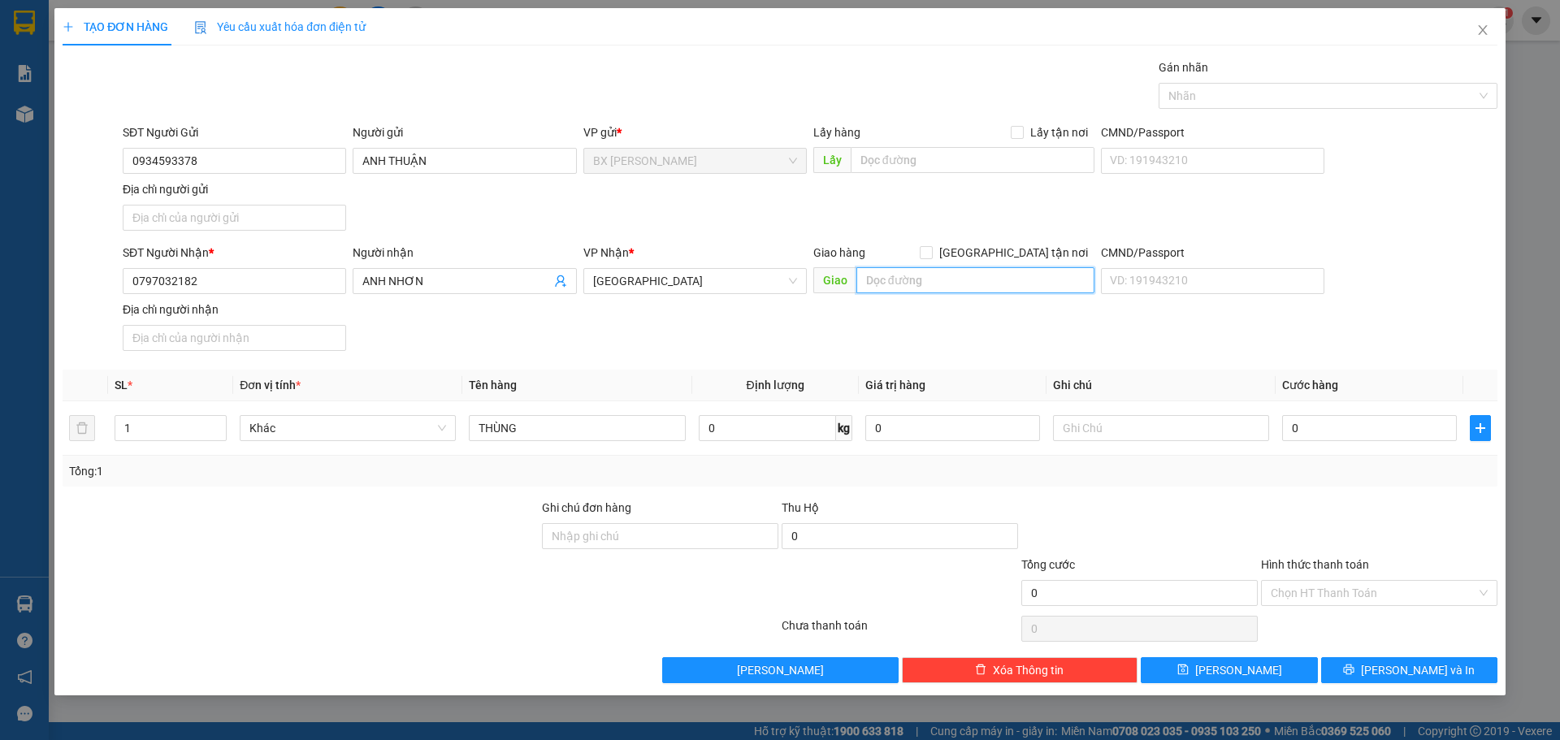
click at [991, 284] on input "text" at bounding box center [976, 280] width 238 height 26
type input "BXMT"
click at [1349, 436] on input "0" at bounding box center [1369, 428] width 175 height 26
type input "5"
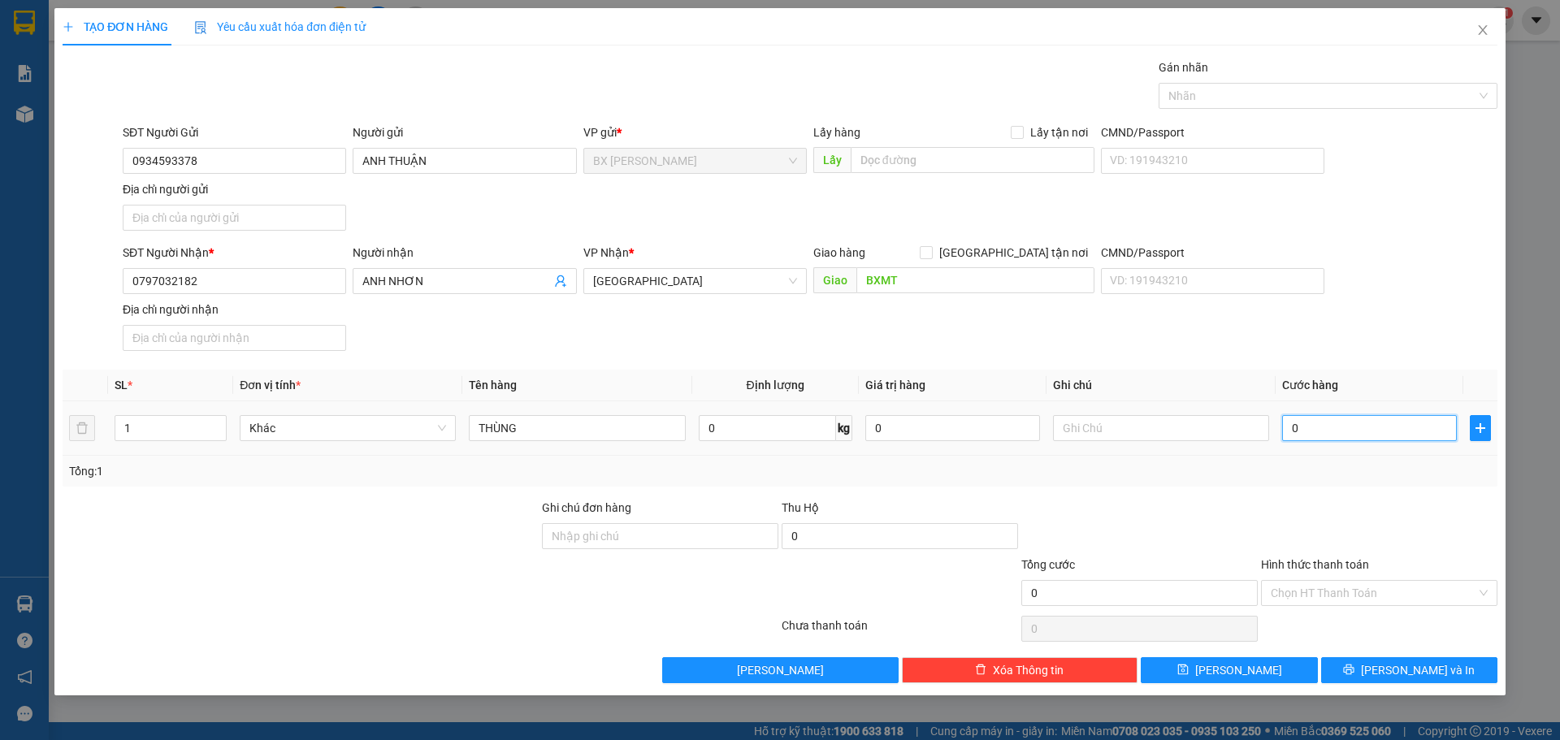
type input "5"
type input "50"
type input "500"
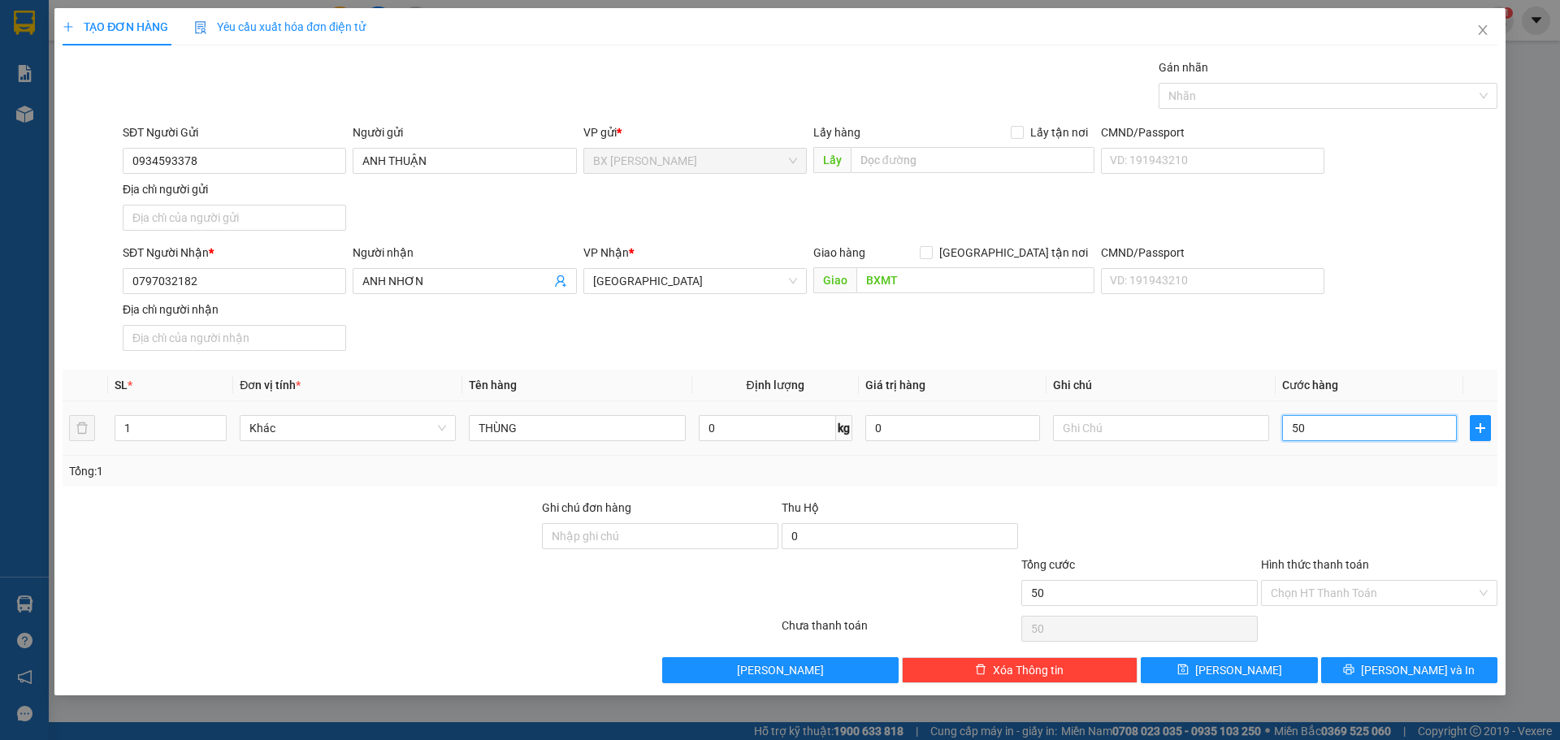
type input "500"
type input "5.000"
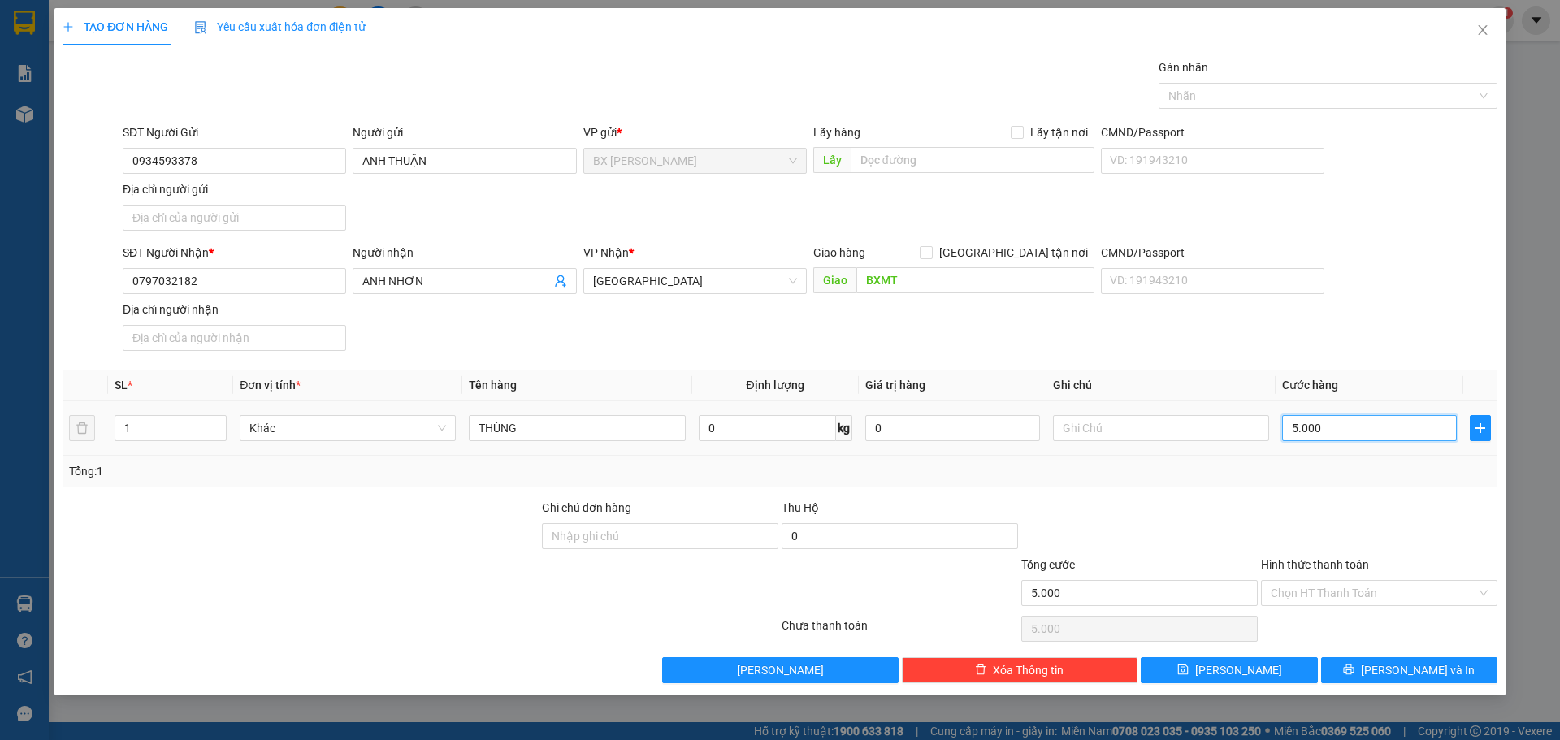
type input "50.000"
click at [1475, 596] on input "Hình thức thanh toán" at bounding box center [1374, 593] width 206 height 24
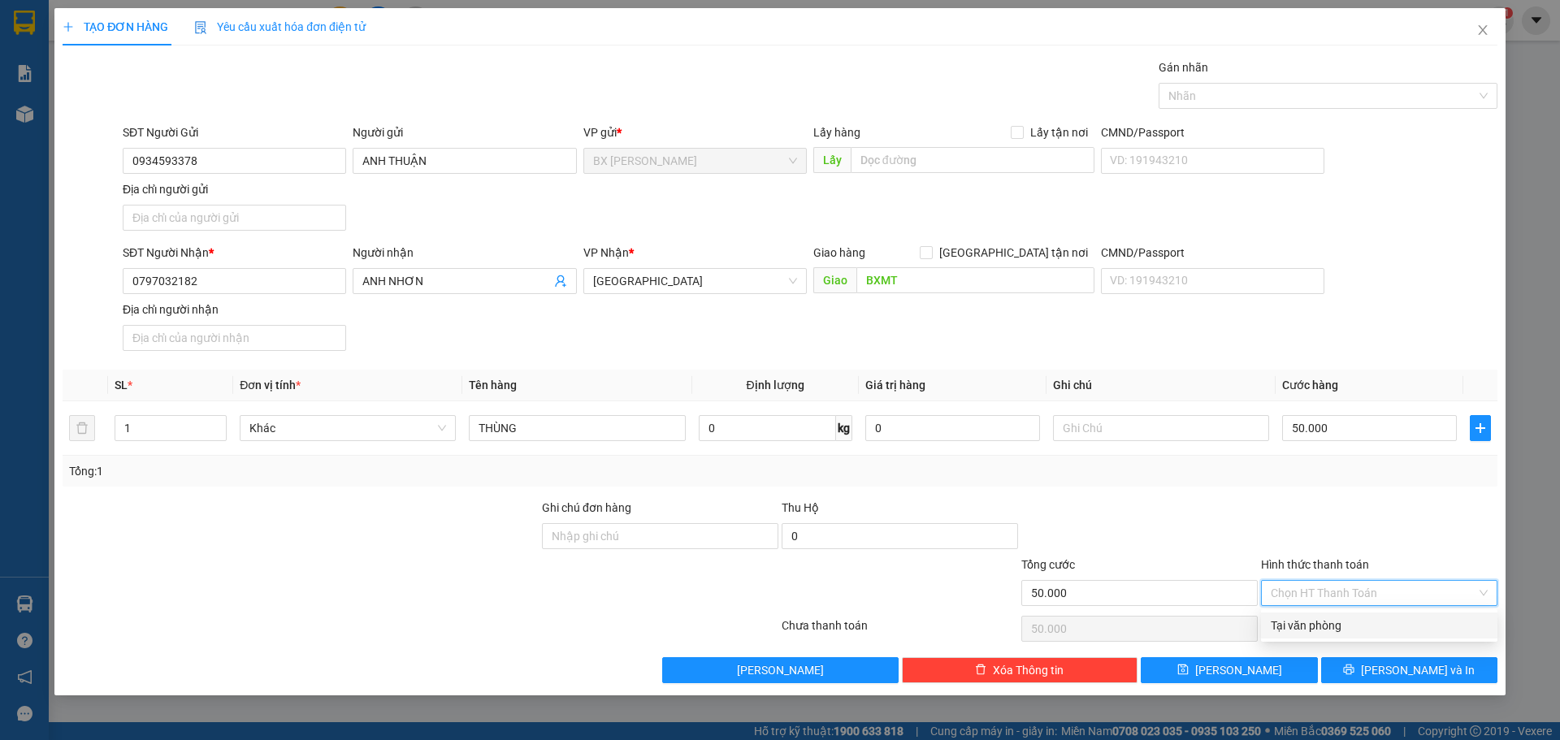
click at [1361, 631] on div "Tại văn phòng" at bounding box center [1379, 626] width 217 height 18
type input "0"
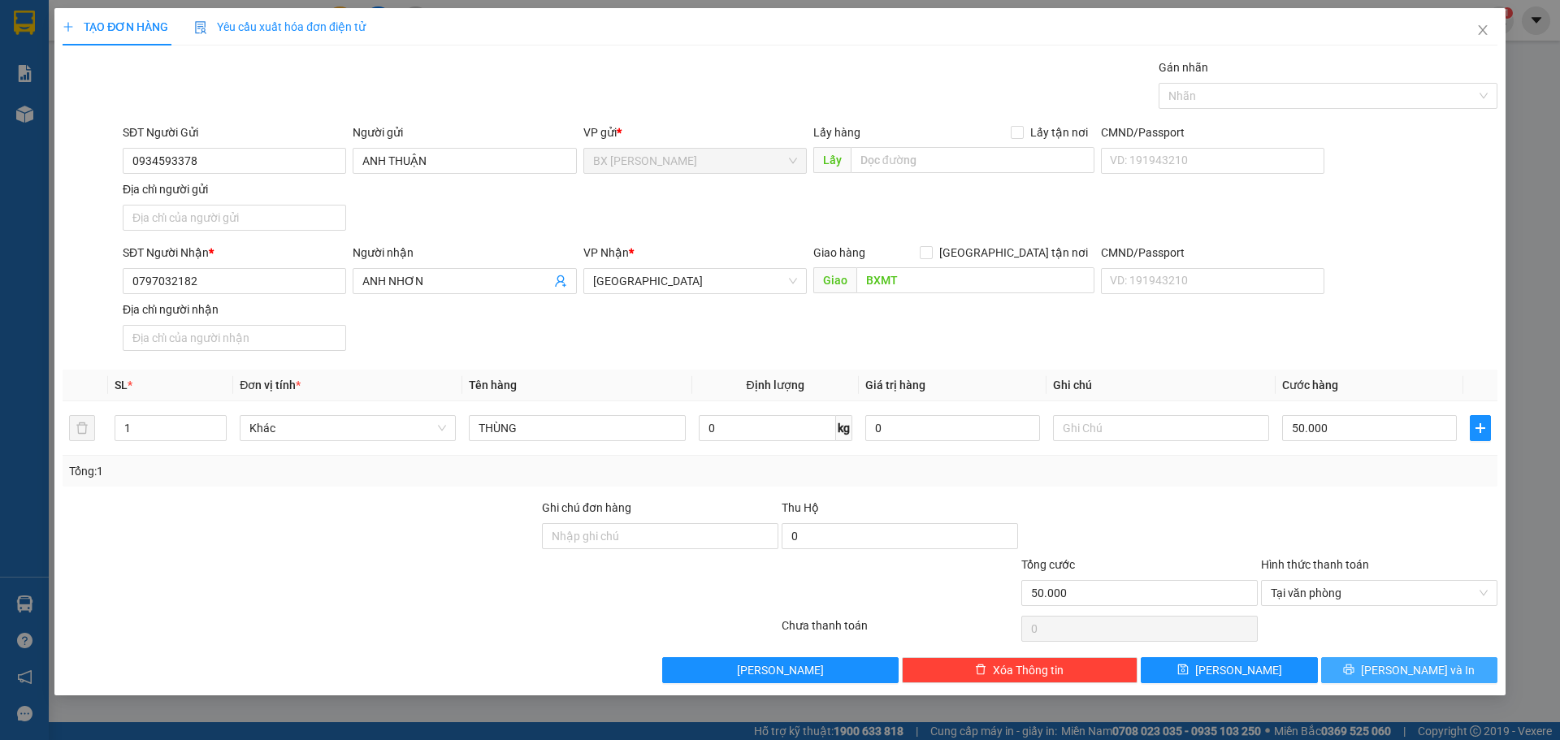
click at [1434, 668] on span "[PERSON_NAME] và In" at bounding box center [1418, 671] width 114 height 18
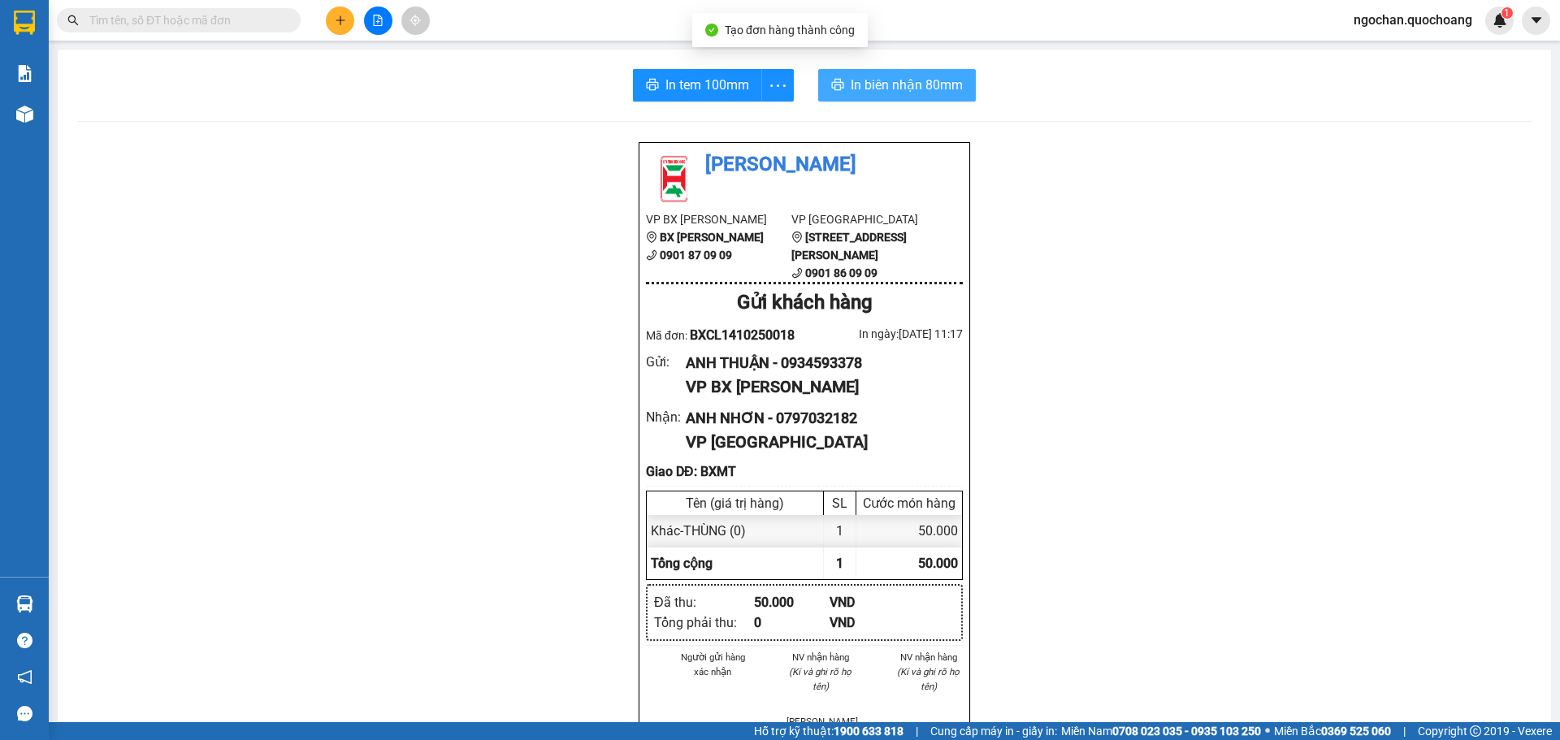
click at [851, 89] on span "In biên nhận 80mm" at bounding box center [907, 85] width 112 height 20
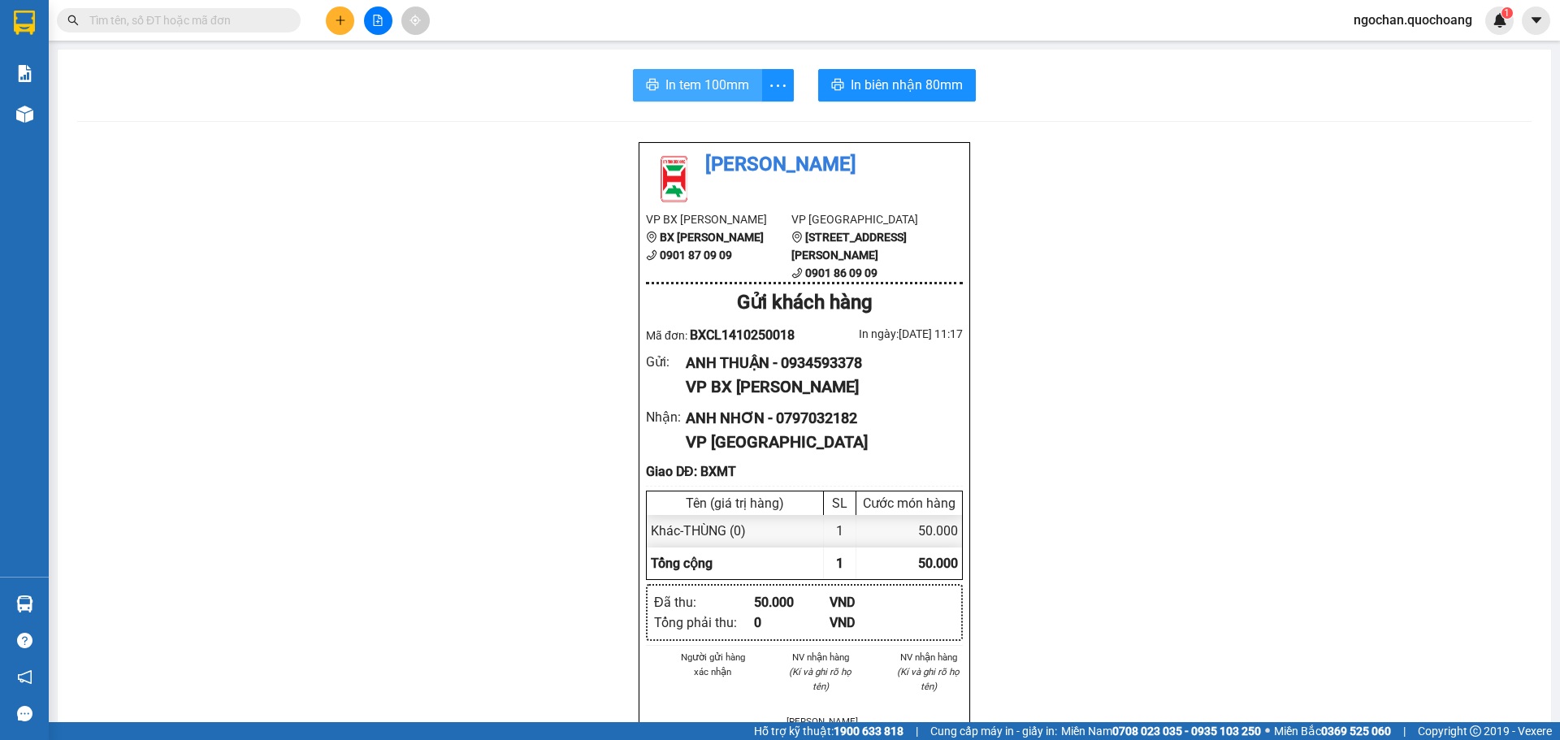
click at [709, 86] on span "In tem 100mm" at bounding box center [708, 85] width 84 height 20
drag, startPoint x: 715, startPoint y: 81, endPoint x: 797, endPoint y: 85, distance: 82.1
click at [716, 80] on span "In tem 100mm" at bounding box center [708, 85] width 84 height 20
